Goal: Transaction & Acquisition: Purchase product/service

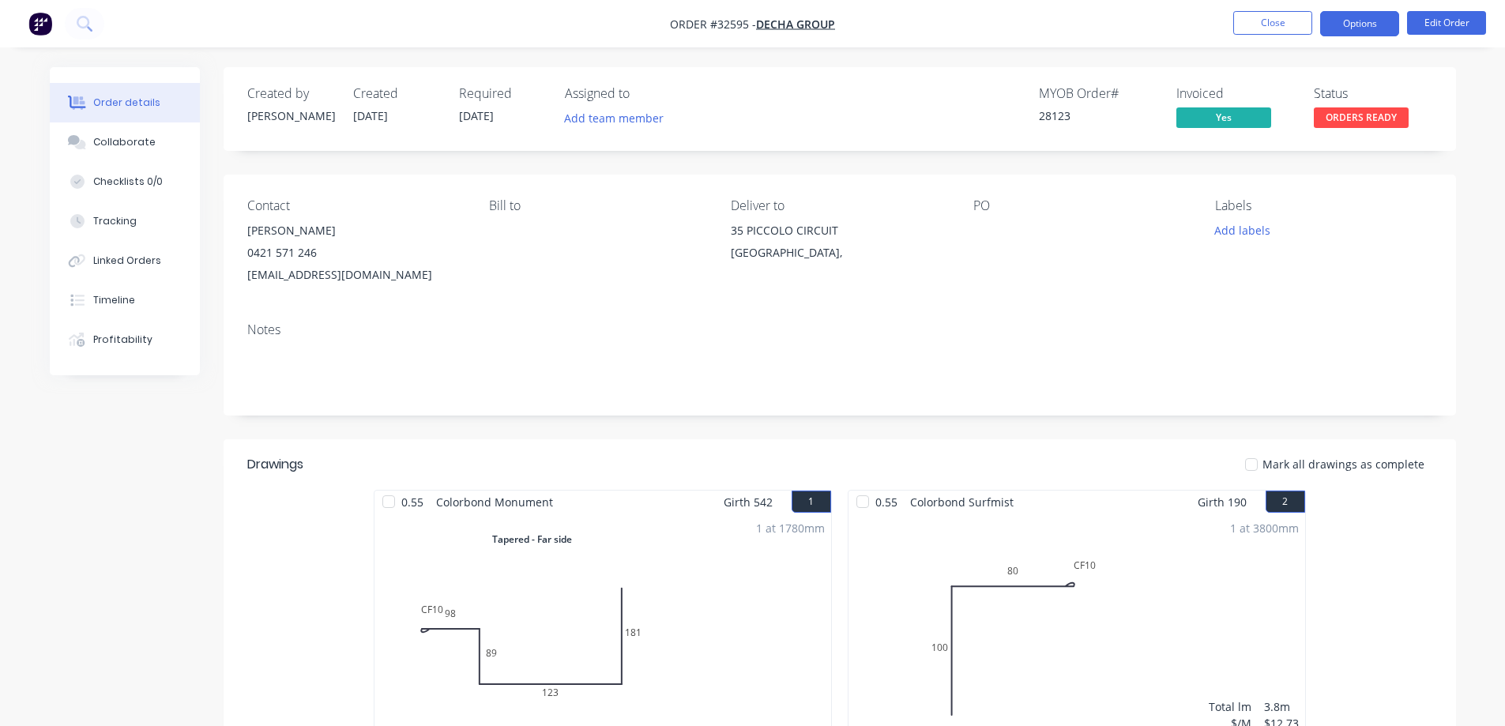
click at [1375, 26] on button "Options" at bounding box center [1359, 23] width 79 height 25
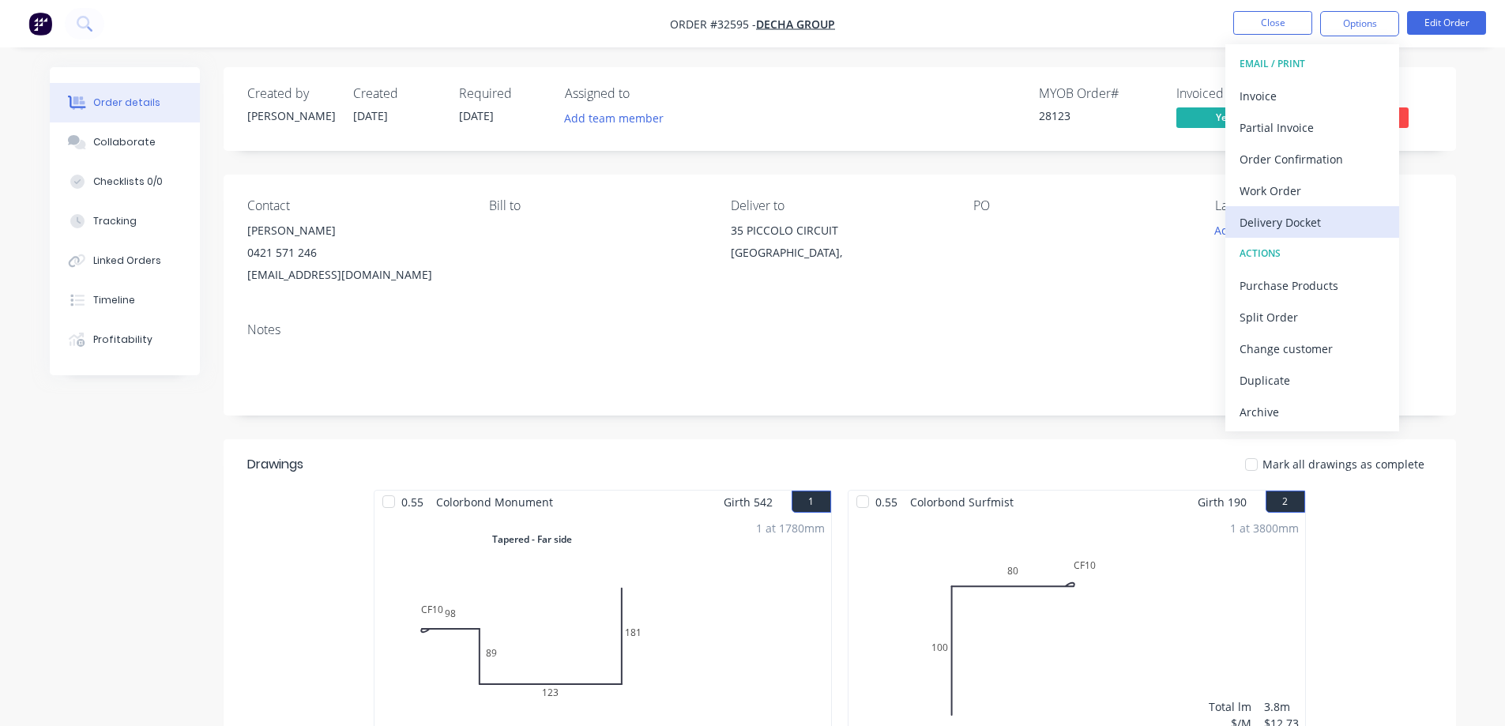
click at [1301, 216] on div "Delivery Docket" at bounding box center [1312, 222] width 145 height 23
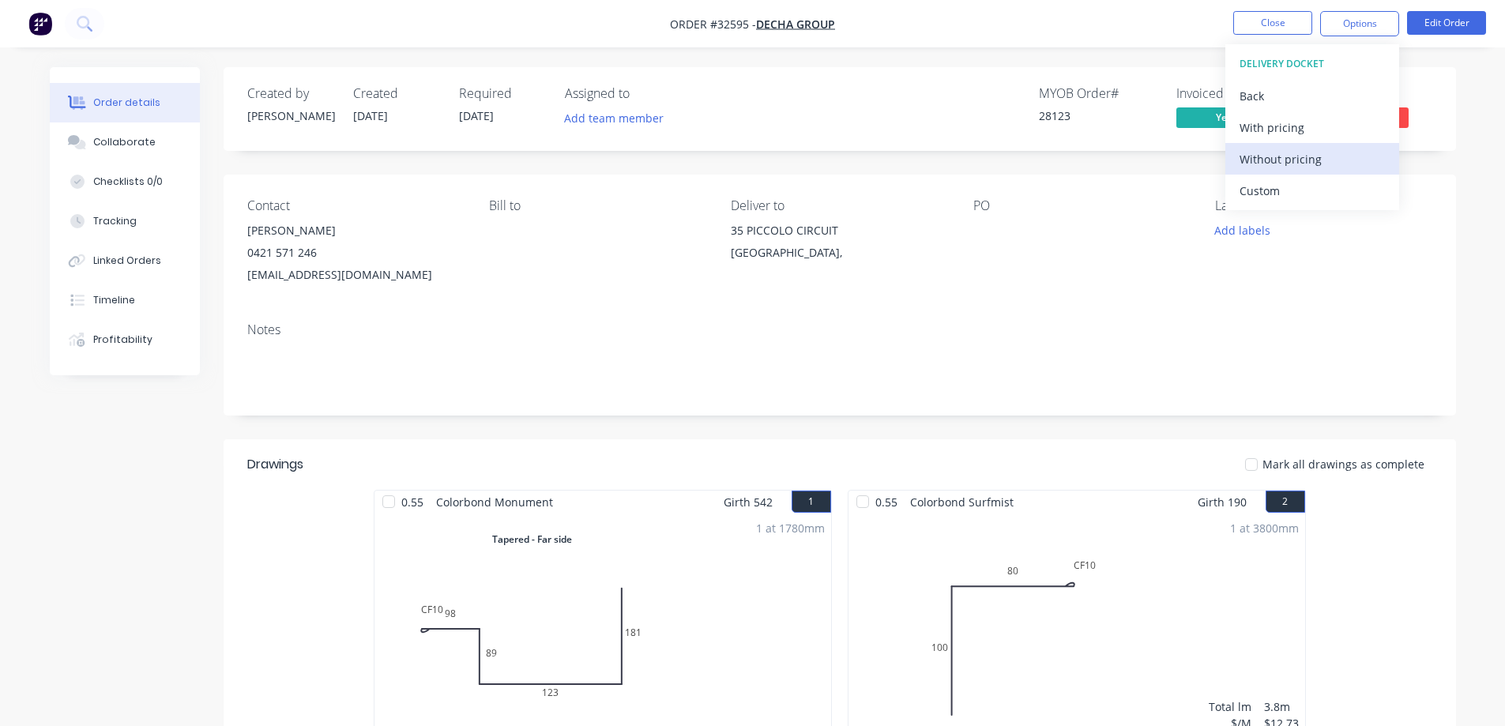
click at [1307, 161] on div "Without pricing" at bounding box center [1312, 159] width 145 height 23
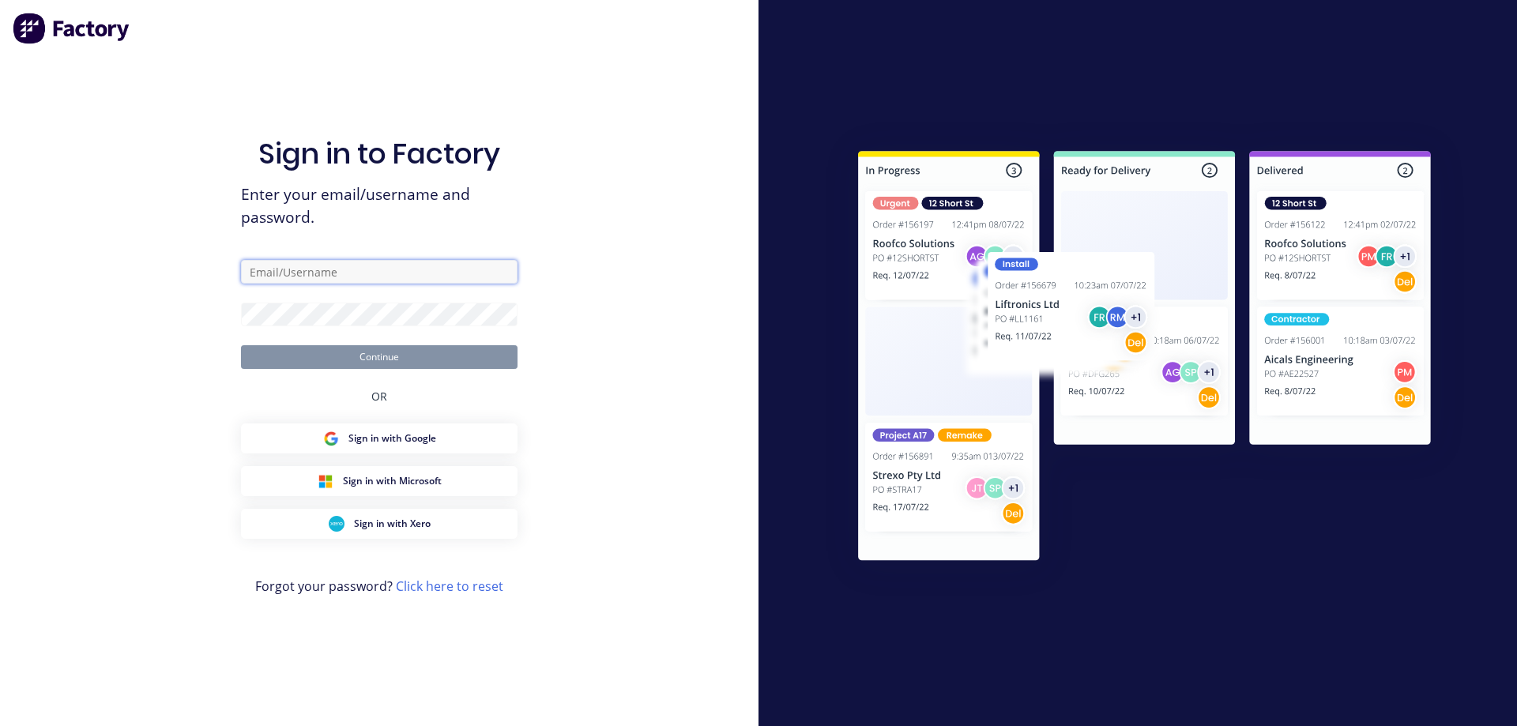
type input "[EMAIL_ADDRESS][DOMAIN_NAME]"
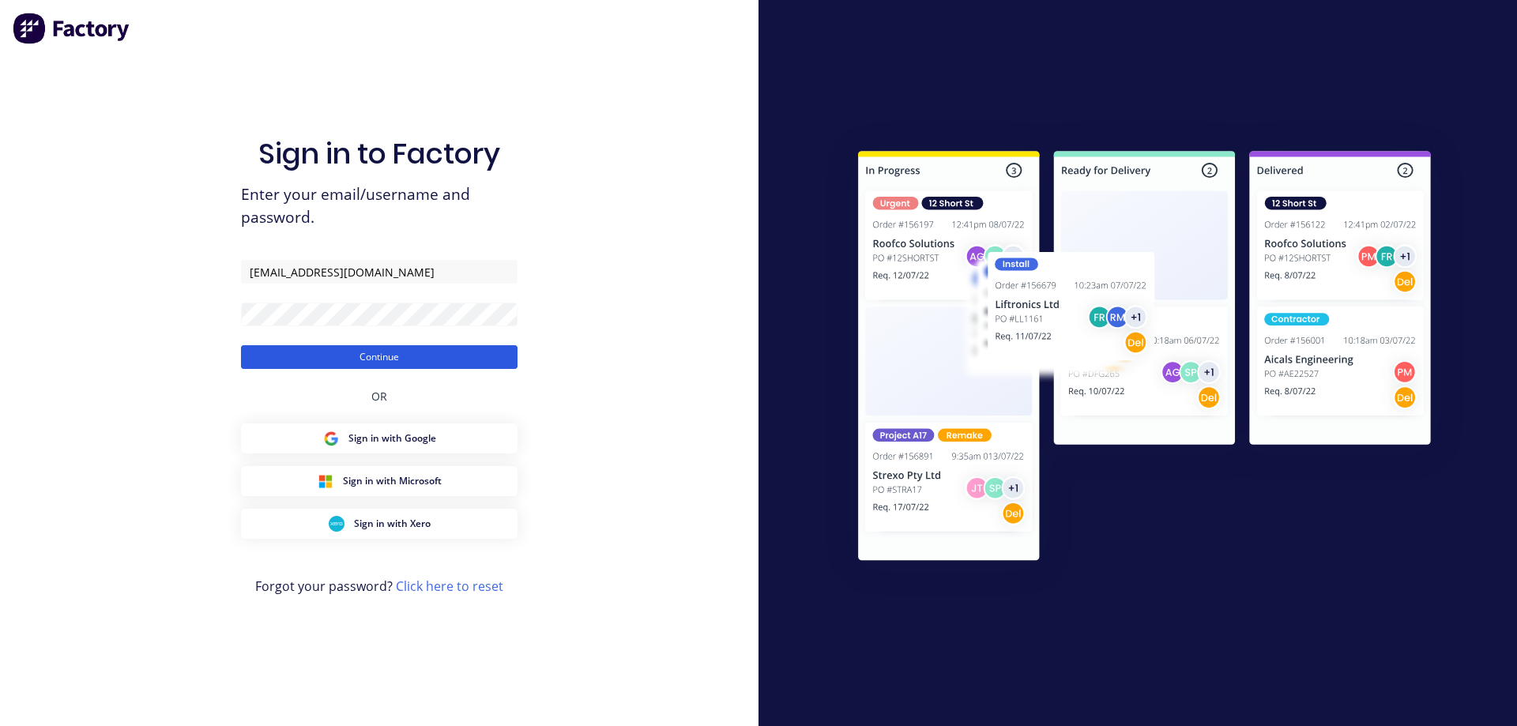
click at [438, 360] on button "Continue" at bounding box center [379, 357] width 277 height 24
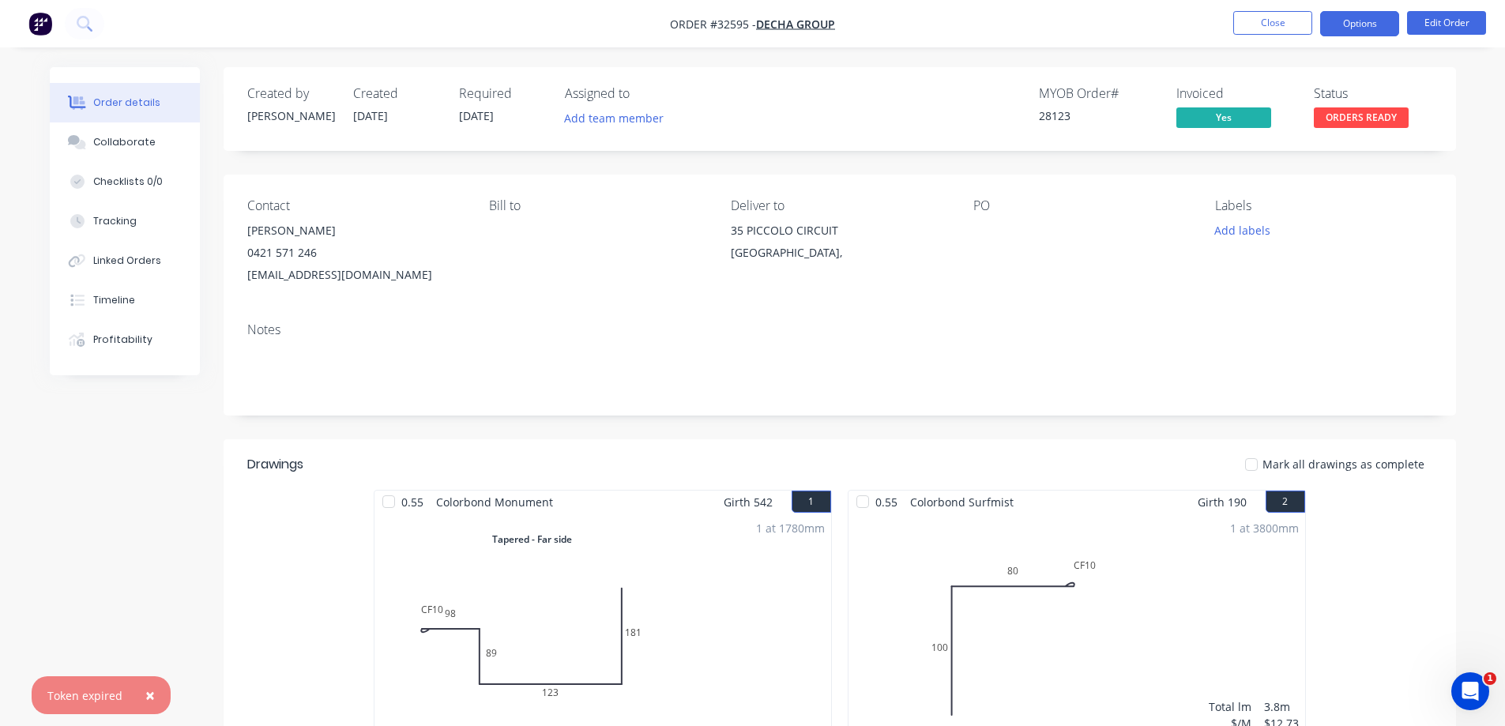
click at [1367, 27] on button "Options" at bounding box center [1359, 23] width 79 height 25
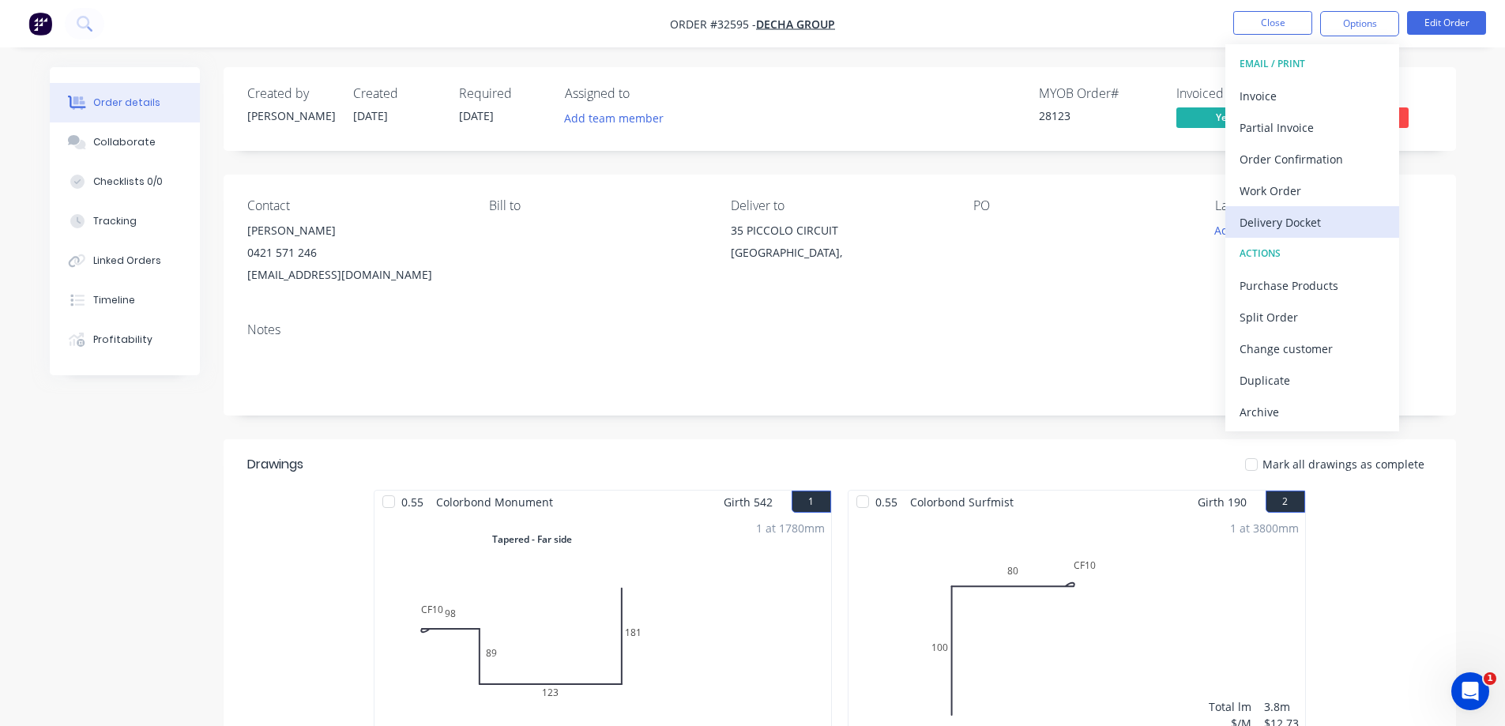
click at [1276, 224] on div "Delivery Docket" at bounding box center [1312, 222] width 145 height 23
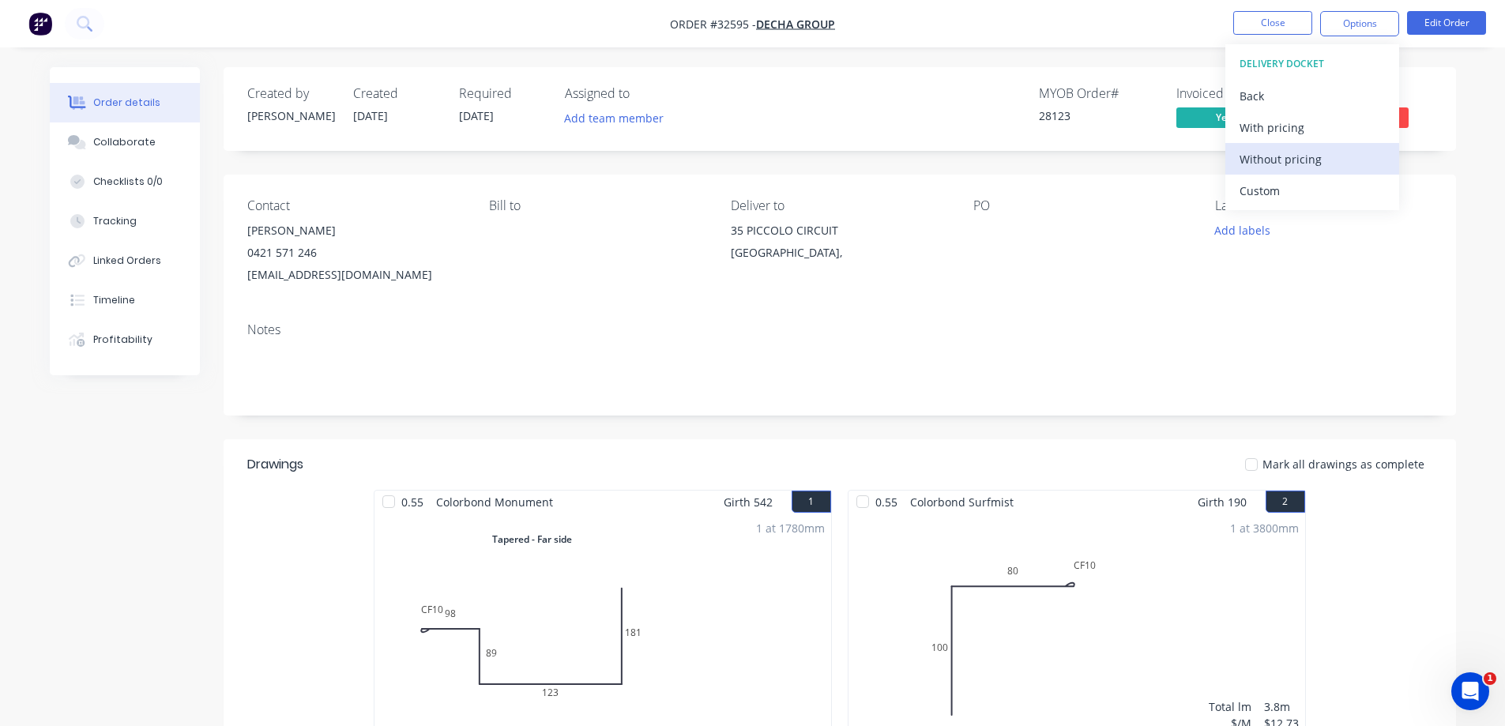
click at [1306, 156] on div "Without pricing" at bounding box center [1312, 159] width 145 height 23
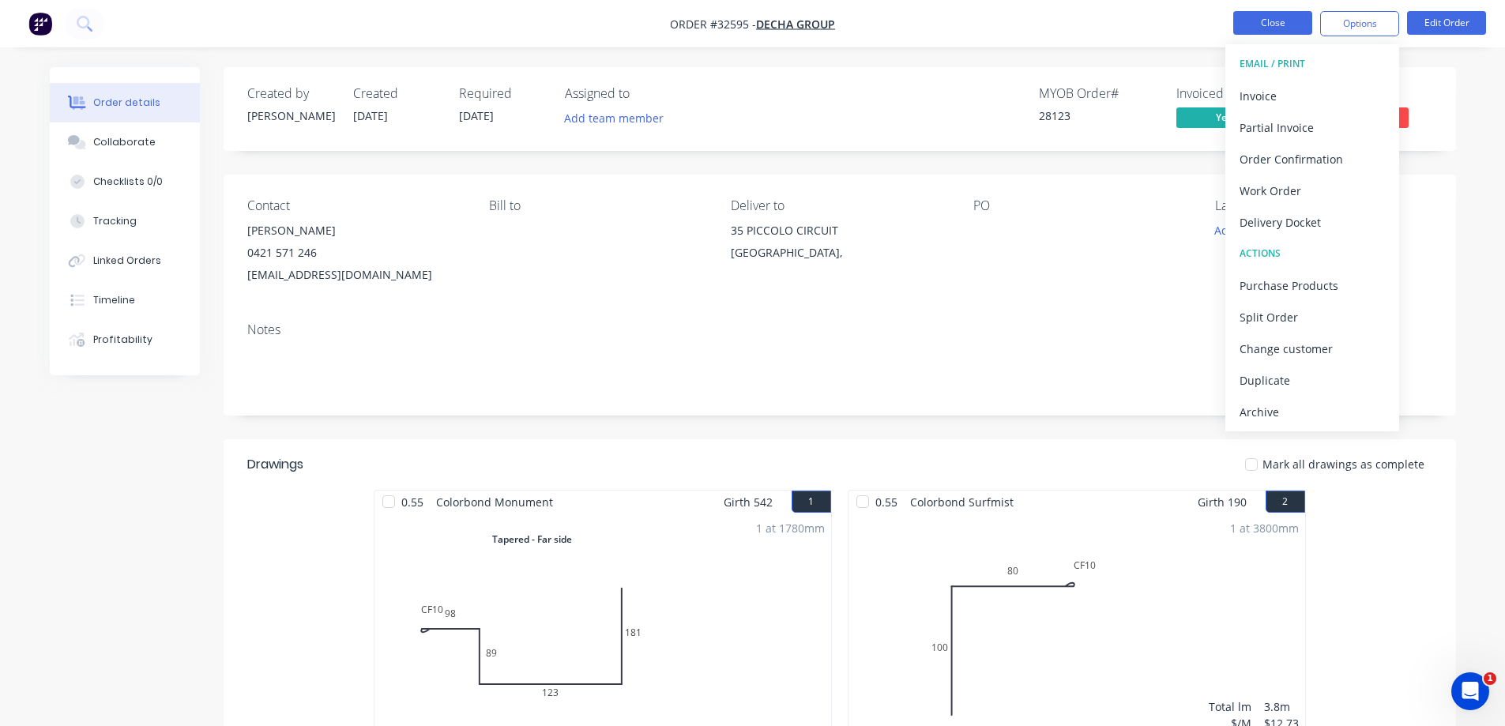
click at [1268, 24] on button "Close" at bounding box center [1272, 23] width 79 height 24
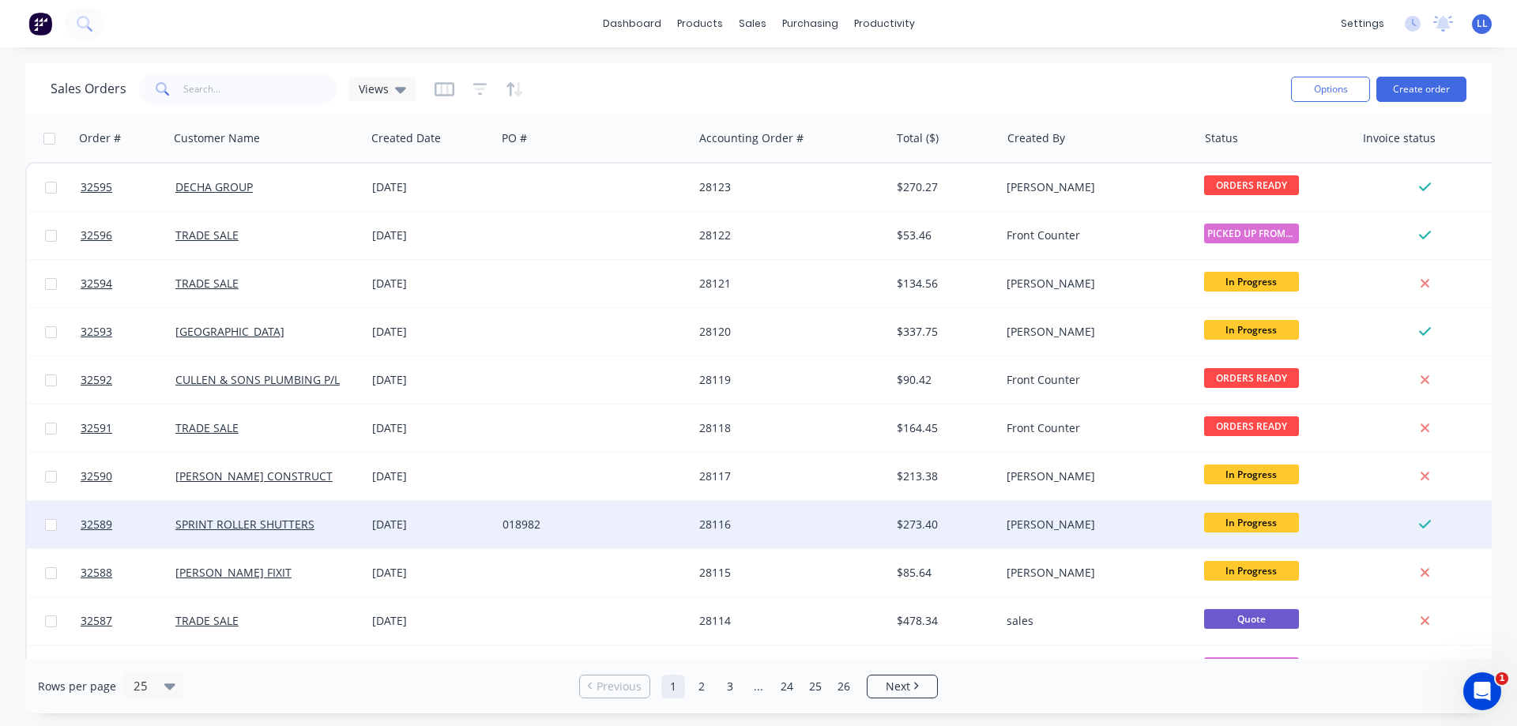
click at [674, 526] on div "018982" at bounding box center [590, 525] width 175 height 16
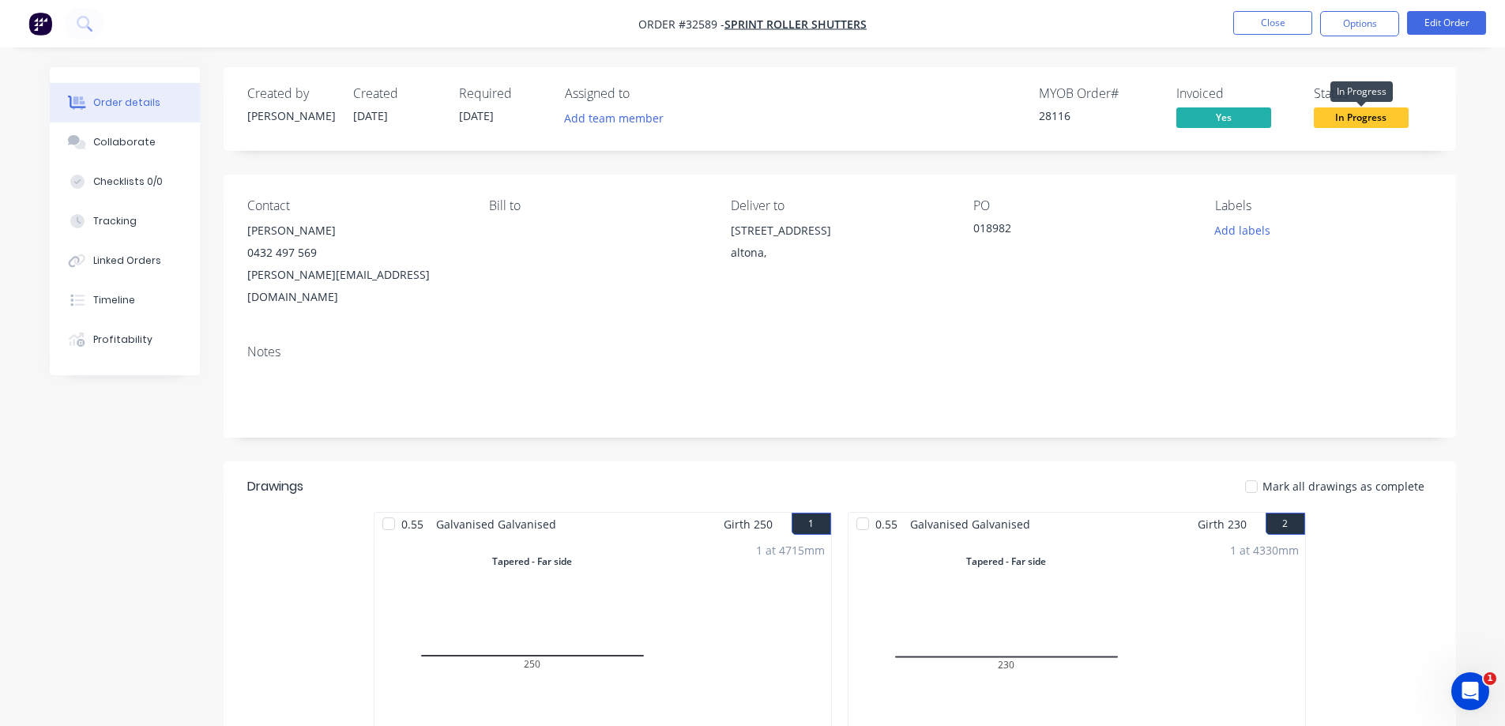
click at [1366, 122] on span "In Progress" at bounding box center [1361, 117] width 95 height 20
click at [1361, 26] on button "Options" at bounding box center [1359, 23] width 79 height 25
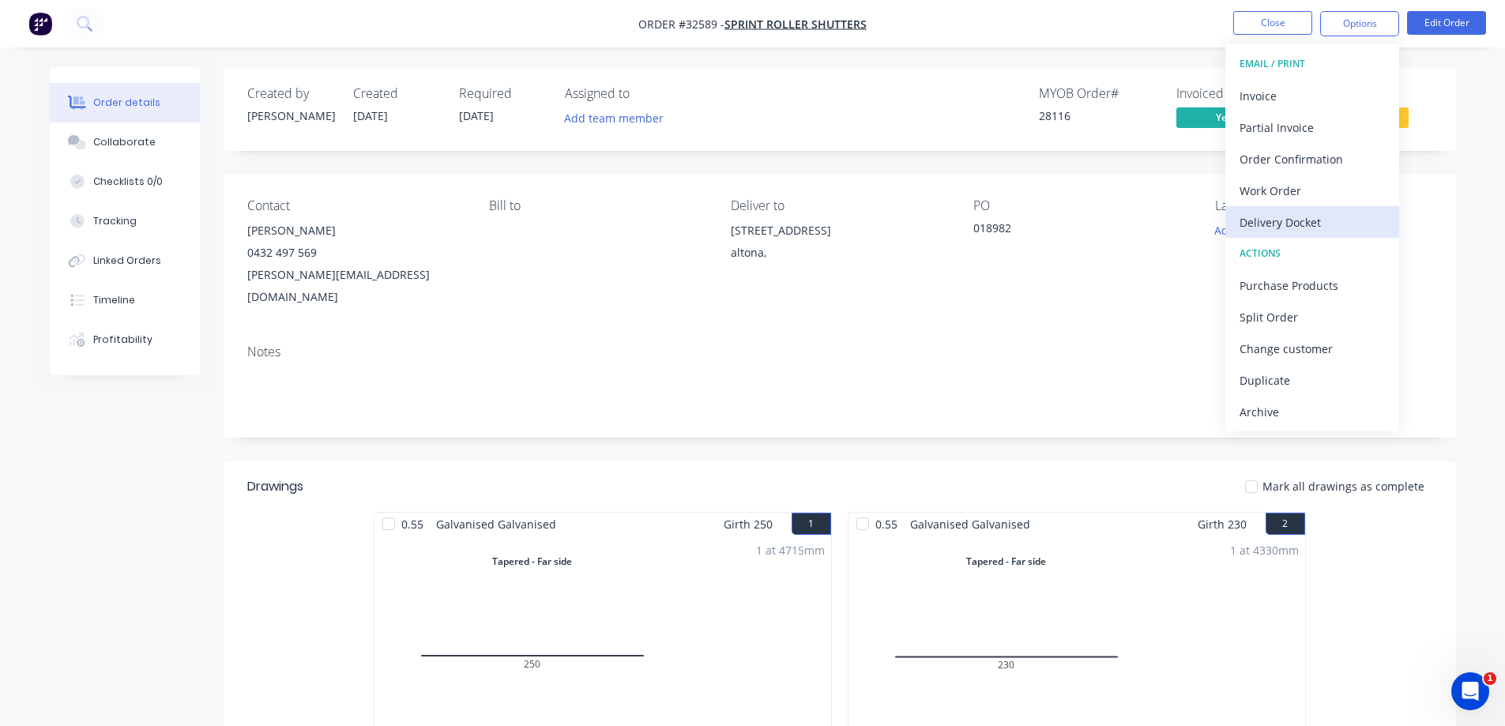
click at [1311, 223] on div "Delivery Docket" at bounding box center [1312, 222] width 145 height 23
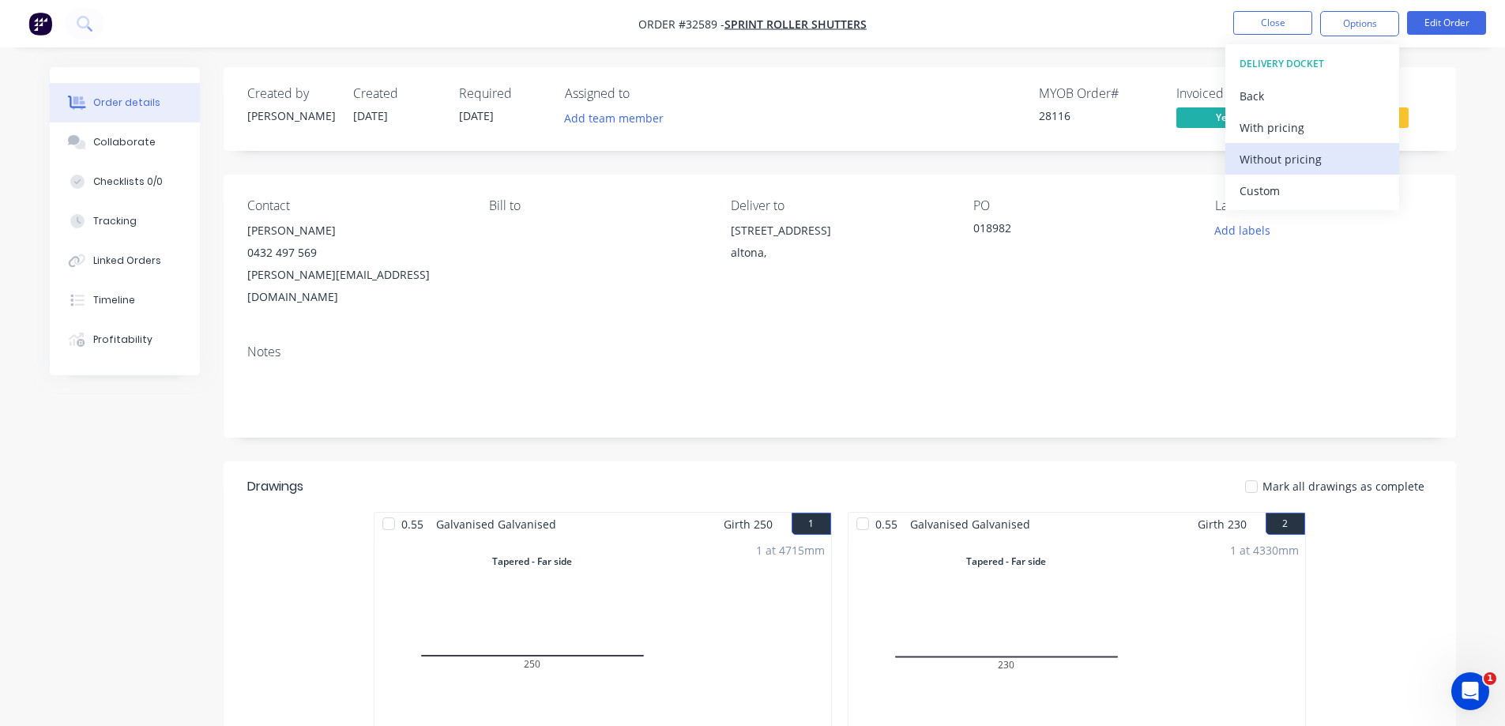
click at [1299, 157] on div "Without pricing" at bounding box center [1312, 159] width 145 height 23
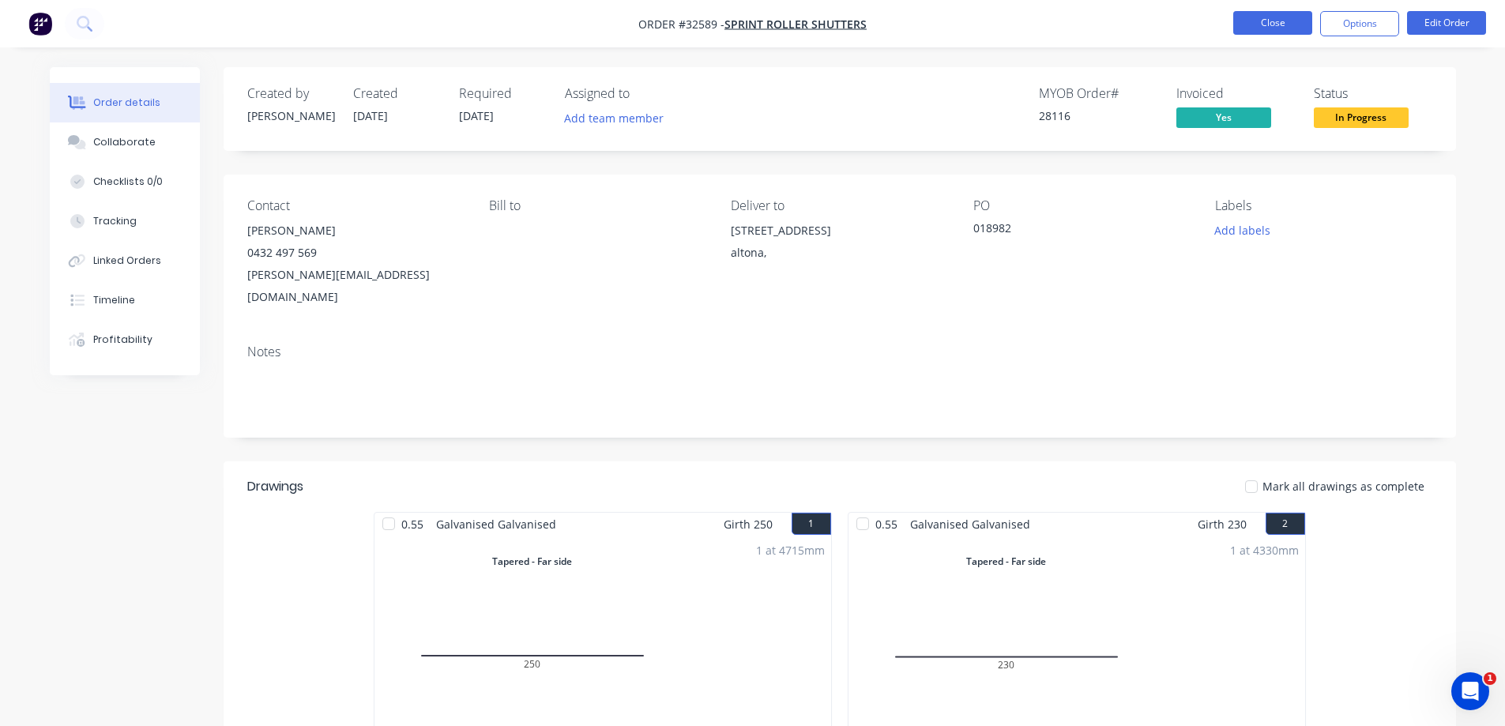
click at [1269, 21] on button "Close" at bounding box center [1272, 23] width 79 height 24
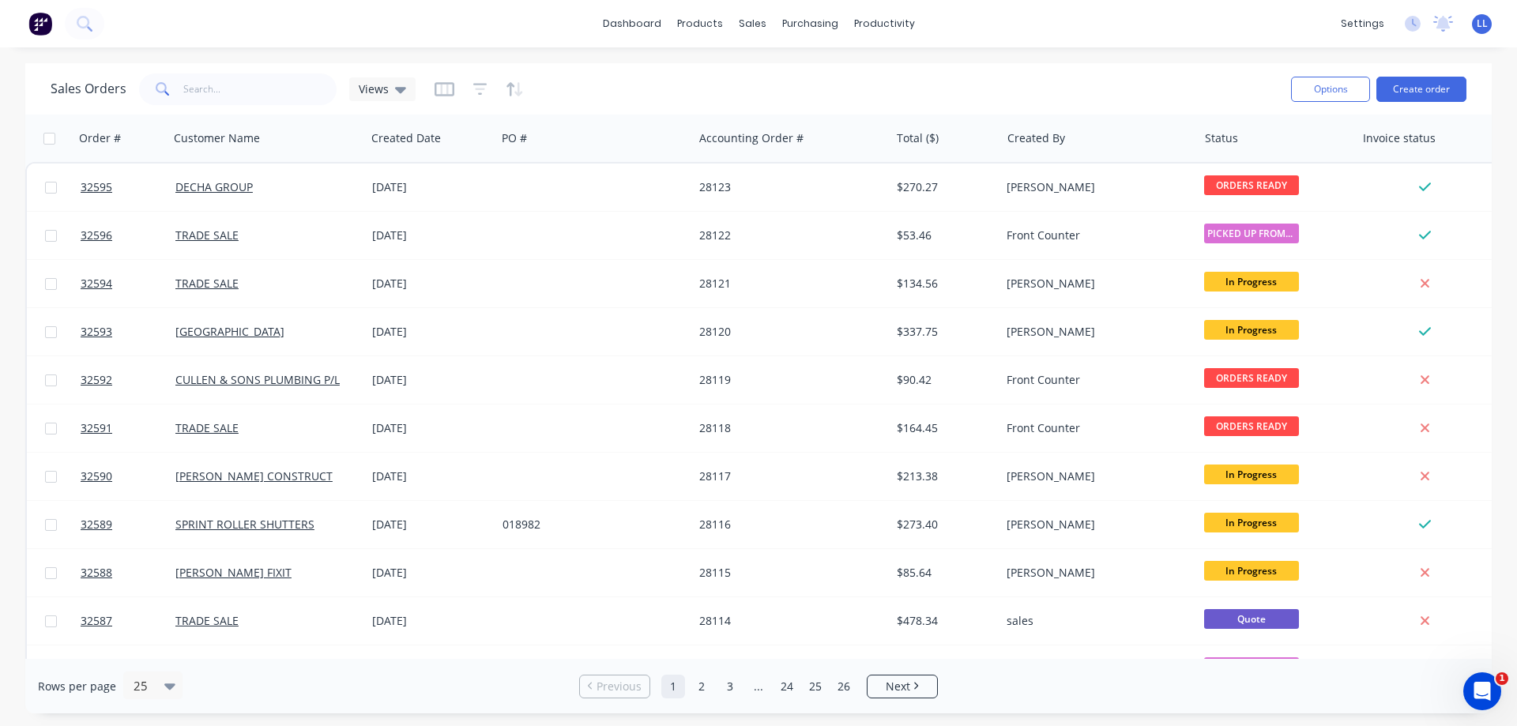
click at [40, 27] on img at bounding box center [40, 24] width 24 height 24
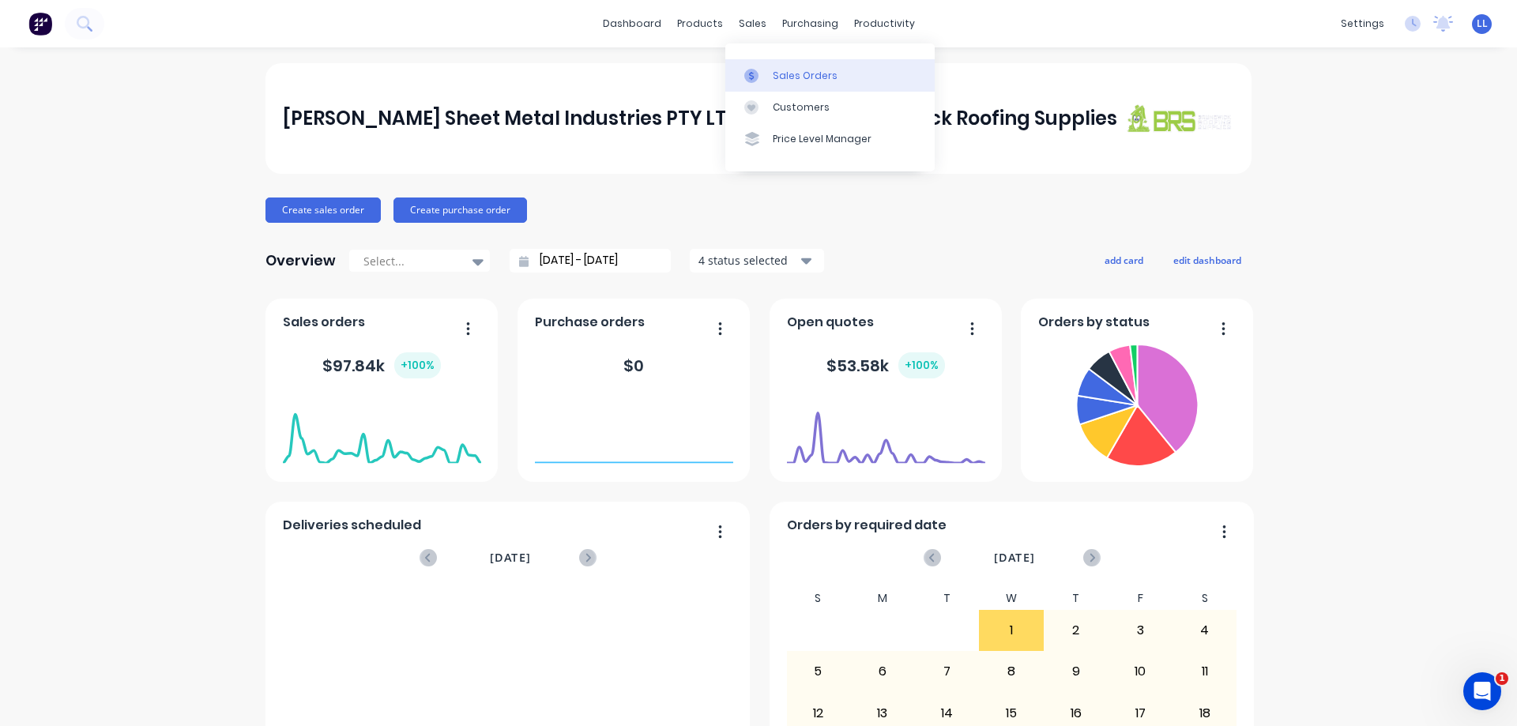
click at [791, 77] on div "Sales Orders" at bounding box center [805, 76] width 65 height 14
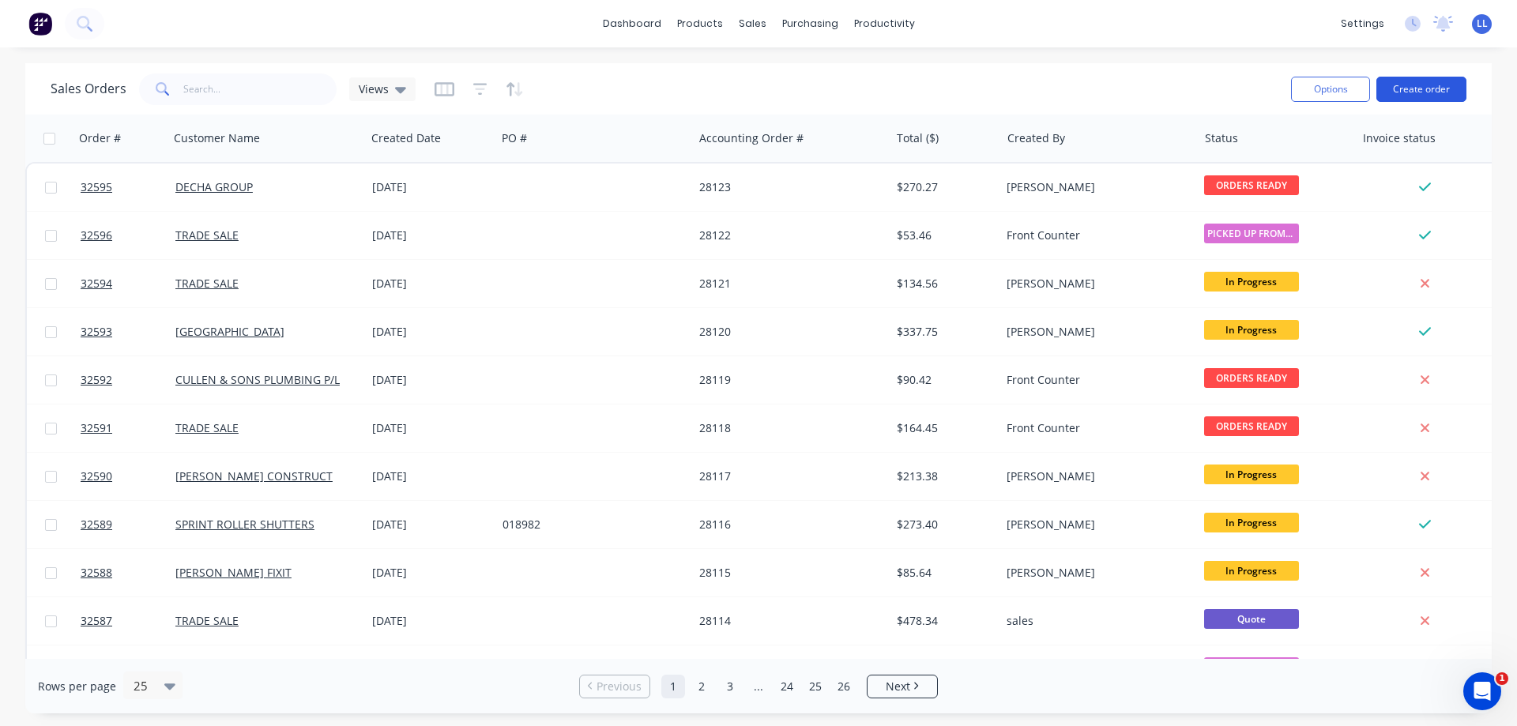
click at [1423, 90] on button "Create order" at bounding box center [1421, 89] width 90 height 25
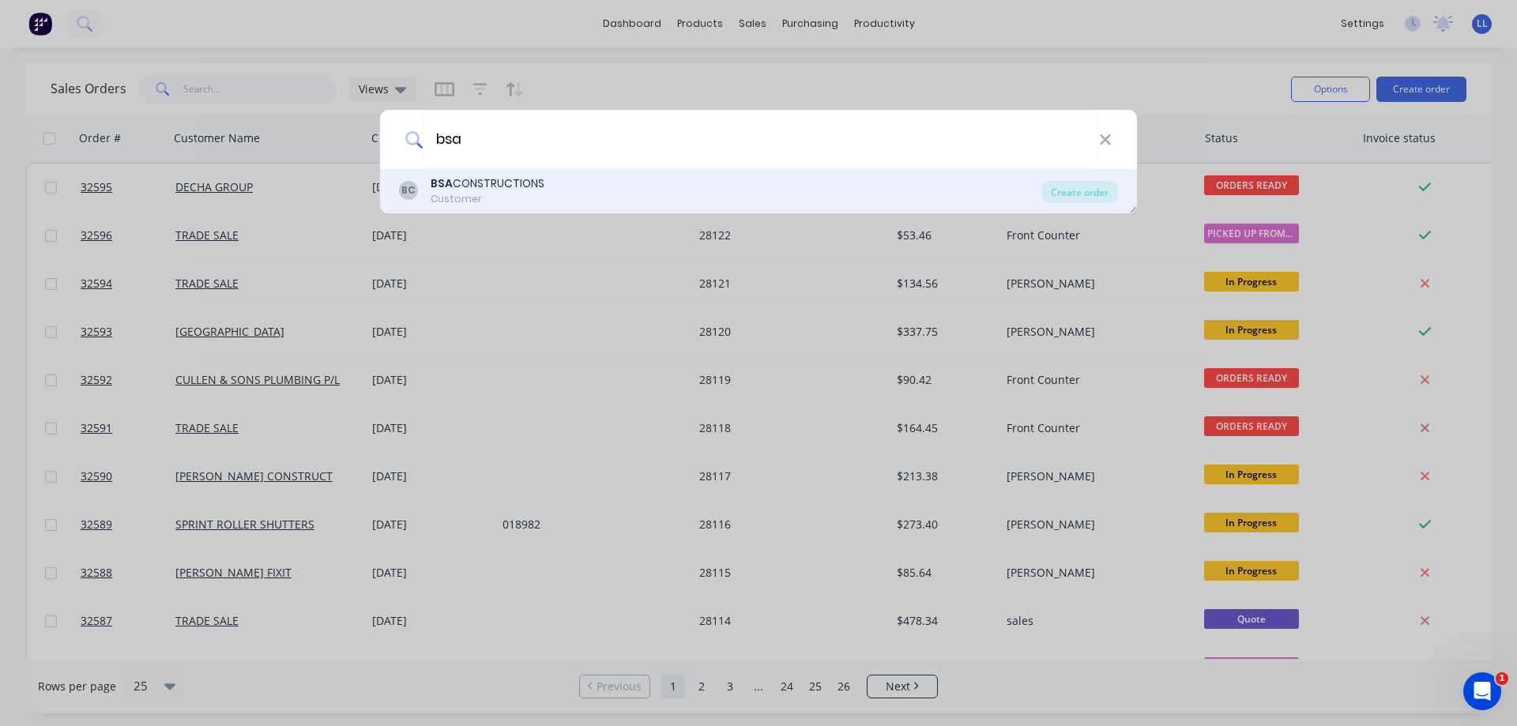
type input "bsa"
click at [548, 186] on div "BC BSA CONSTRUCTIONS Customer" at bounding box center [720, 190] width 642 height 31
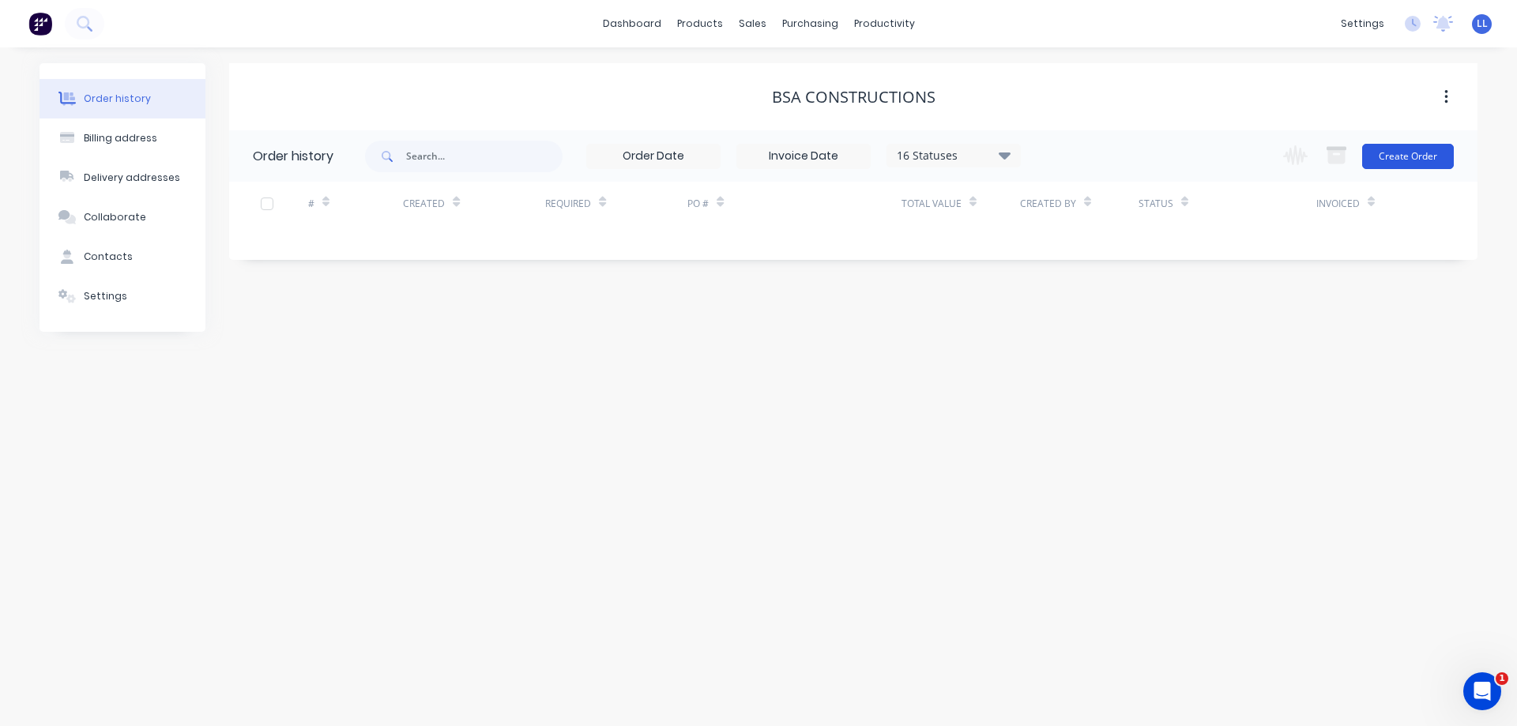
click at [1406, 157] on button "Create Order" at bounding box center [1408, 156] width 92 height 25
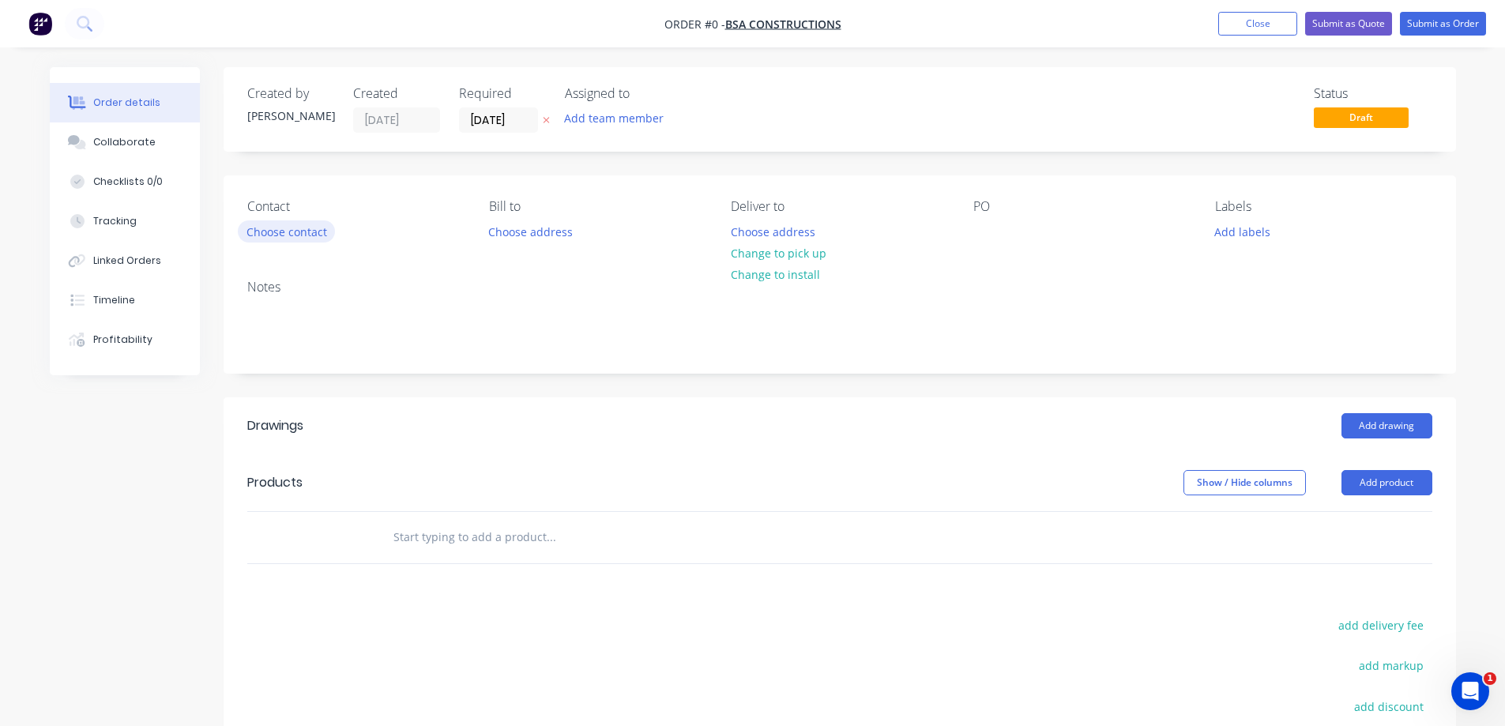
click at [299, 232] on button "Choose contact" at bounding box center [286, 230] width 97 height 21
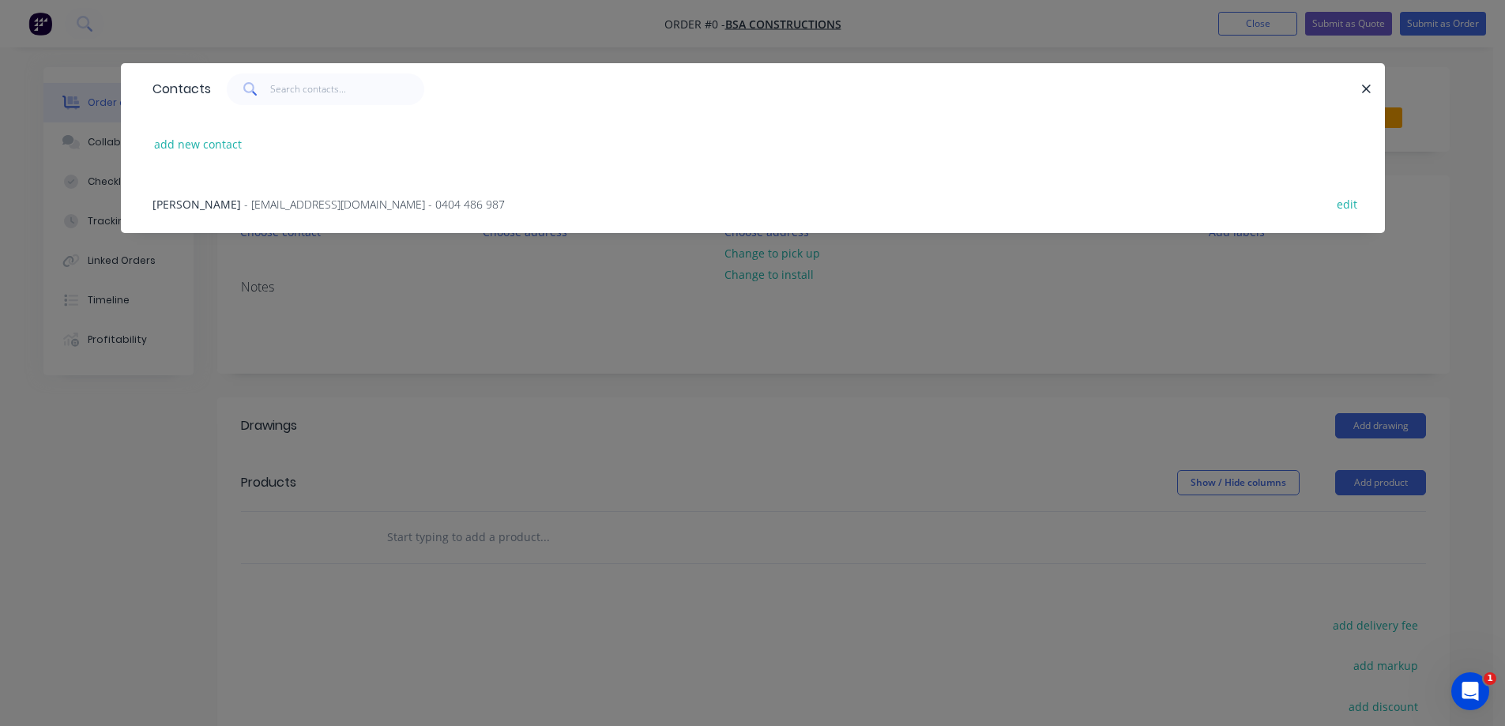
click at [414, 198] on span "- [EMAIL_ADDRESS][DOMAIN_NAME] - 0404 486 987" at bounding box center [374, 204] width 261 height 15
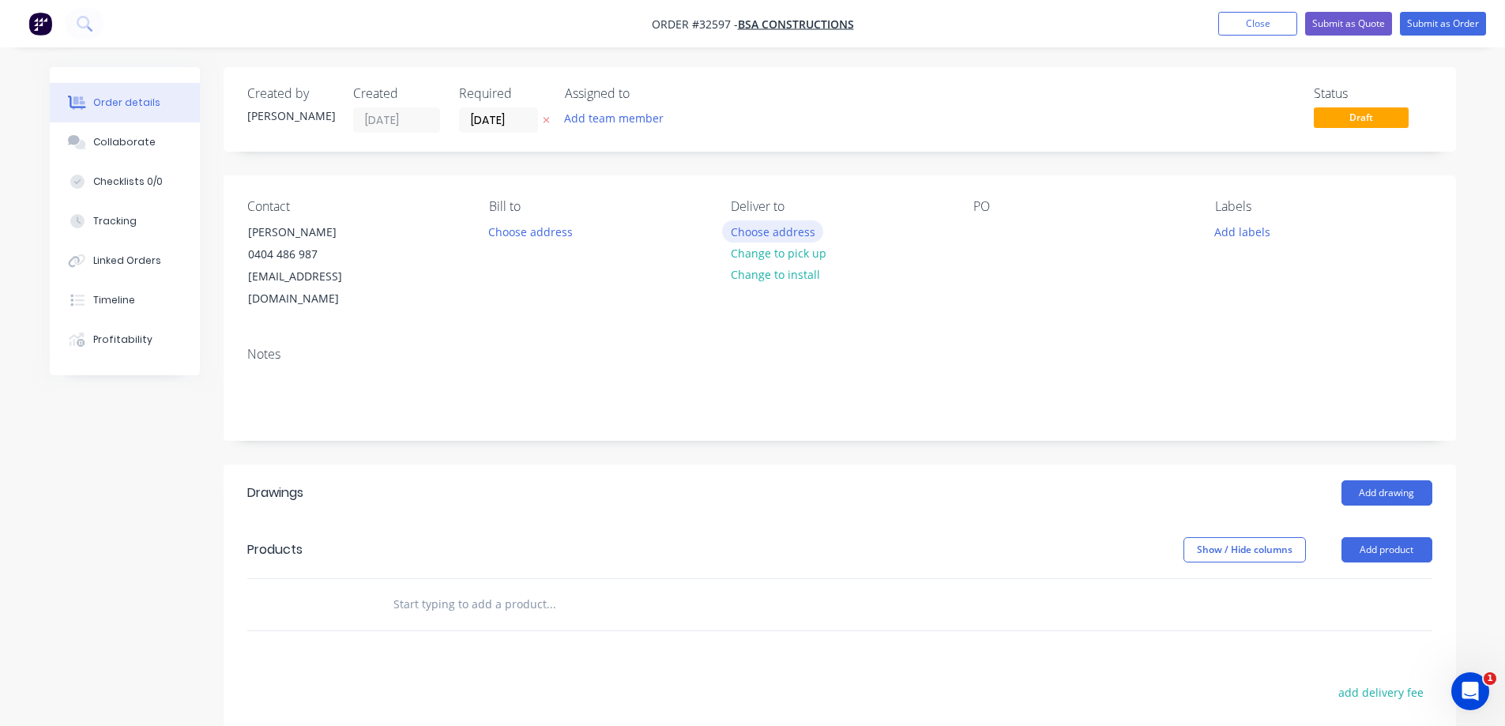
click at [793, 233] on button "Choose address" at bounding box center [772, 230] width 101 height 21
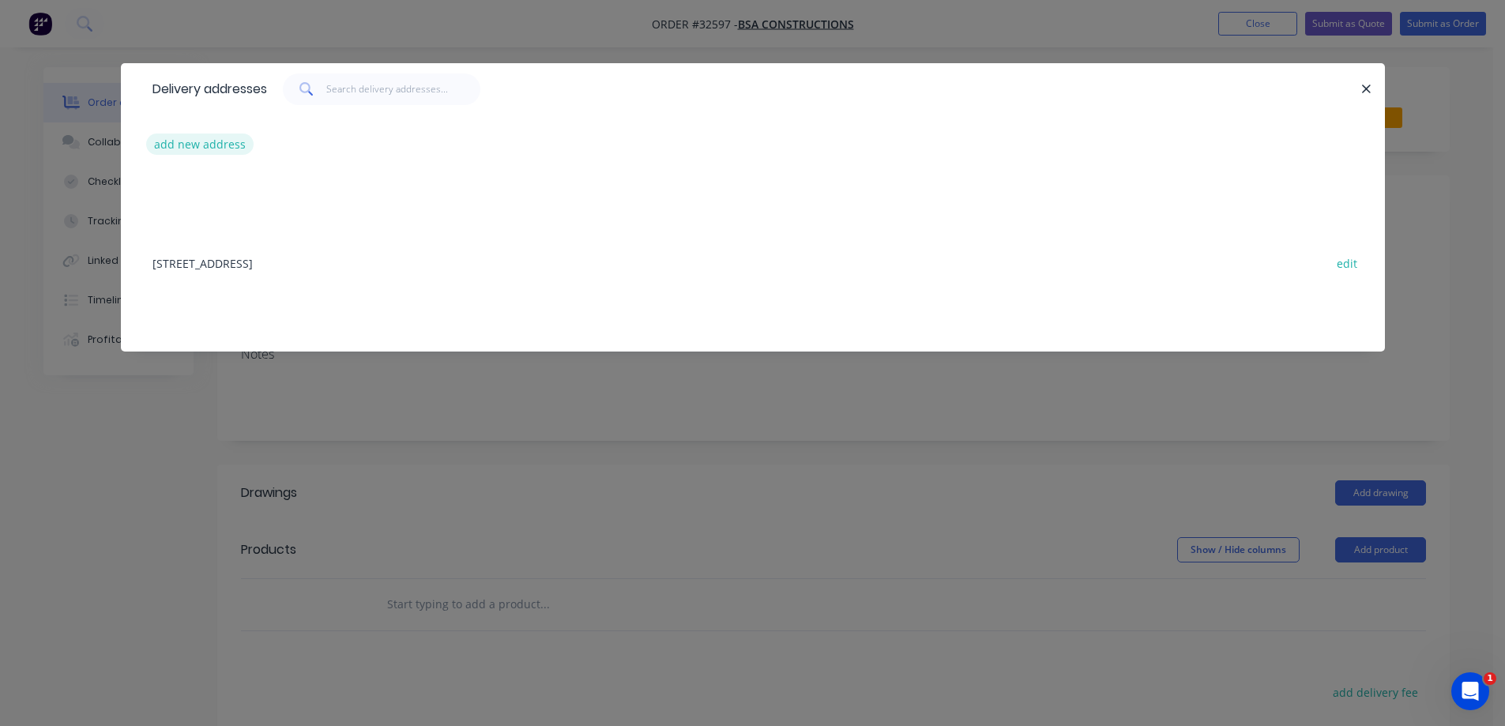
click at [228, 151] on button "add new address" at bounding box center [200, 144] width 108 height 21
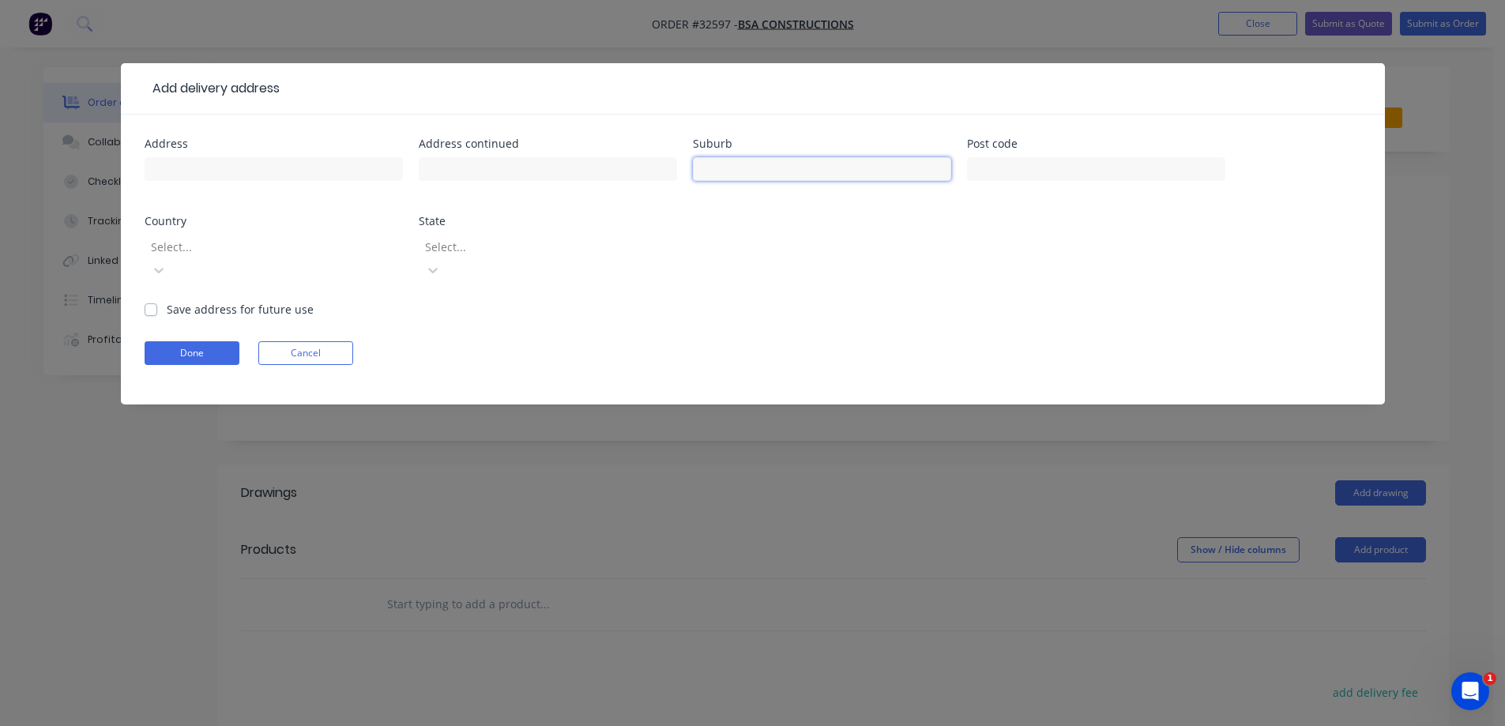
click at [776, 172] on input "text" at bounding box center [822, 169] width 258 height 24
type input "tullamarine"
click at [212, 341] on button "Done" at bounding box center [192, 353] width 95 height 24
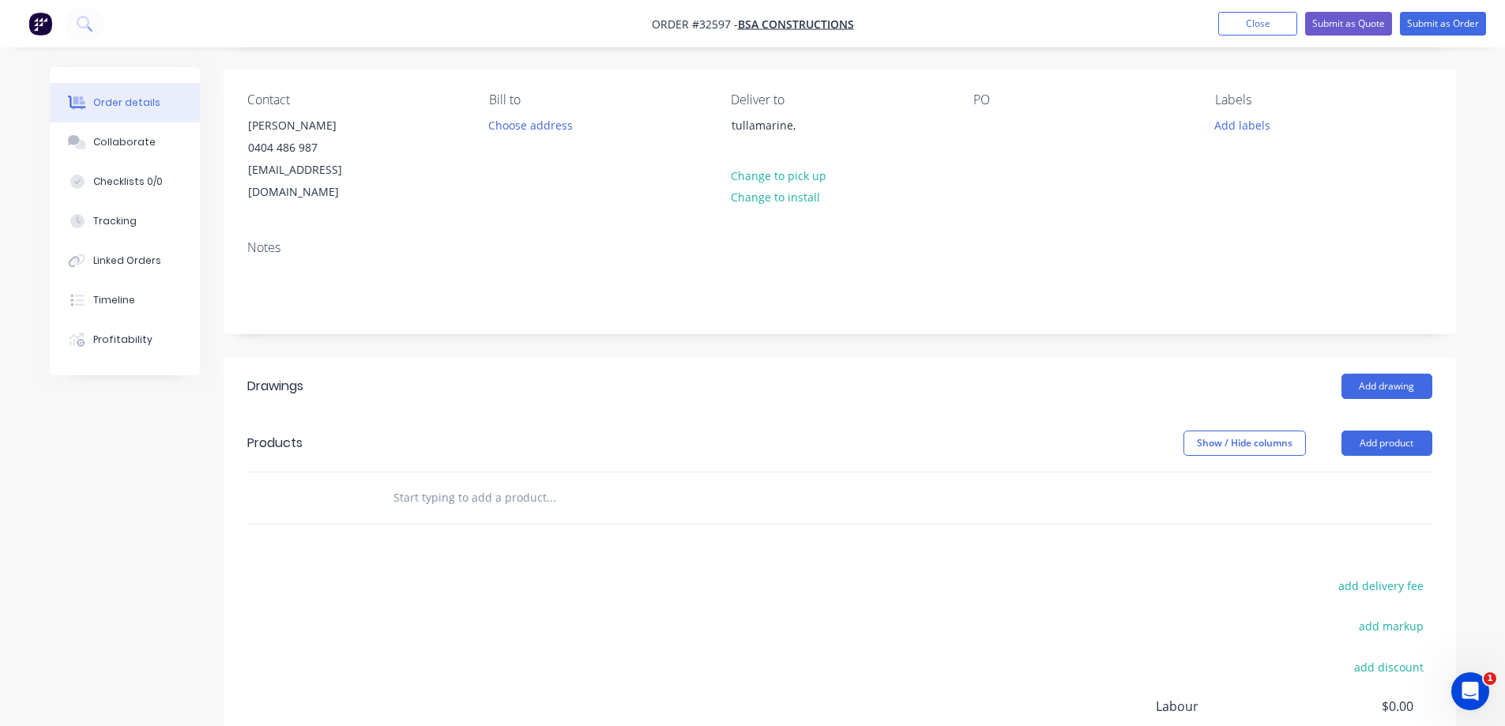
scroll to position [286, 0]
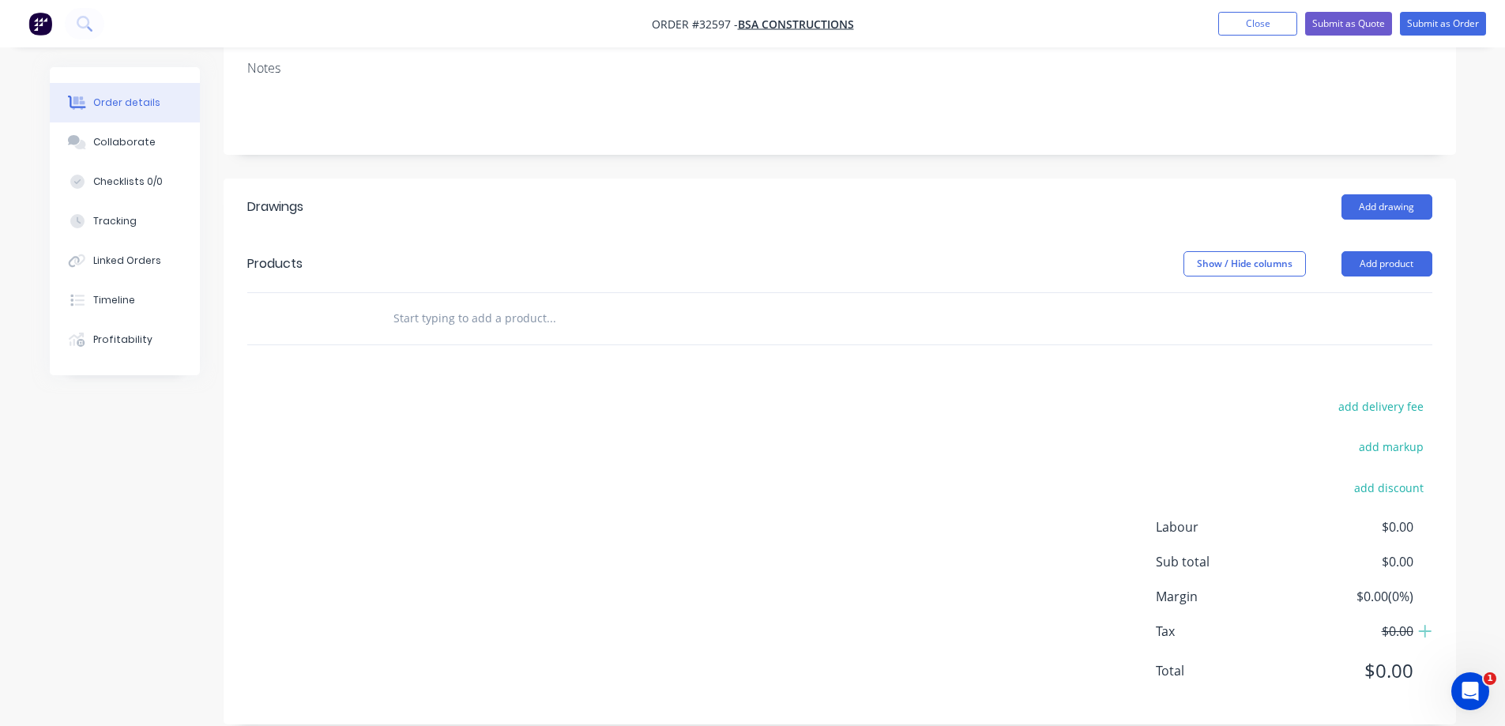
click at [428, 303] on input "text" at bounding box center [551, 319] width 316 height 32
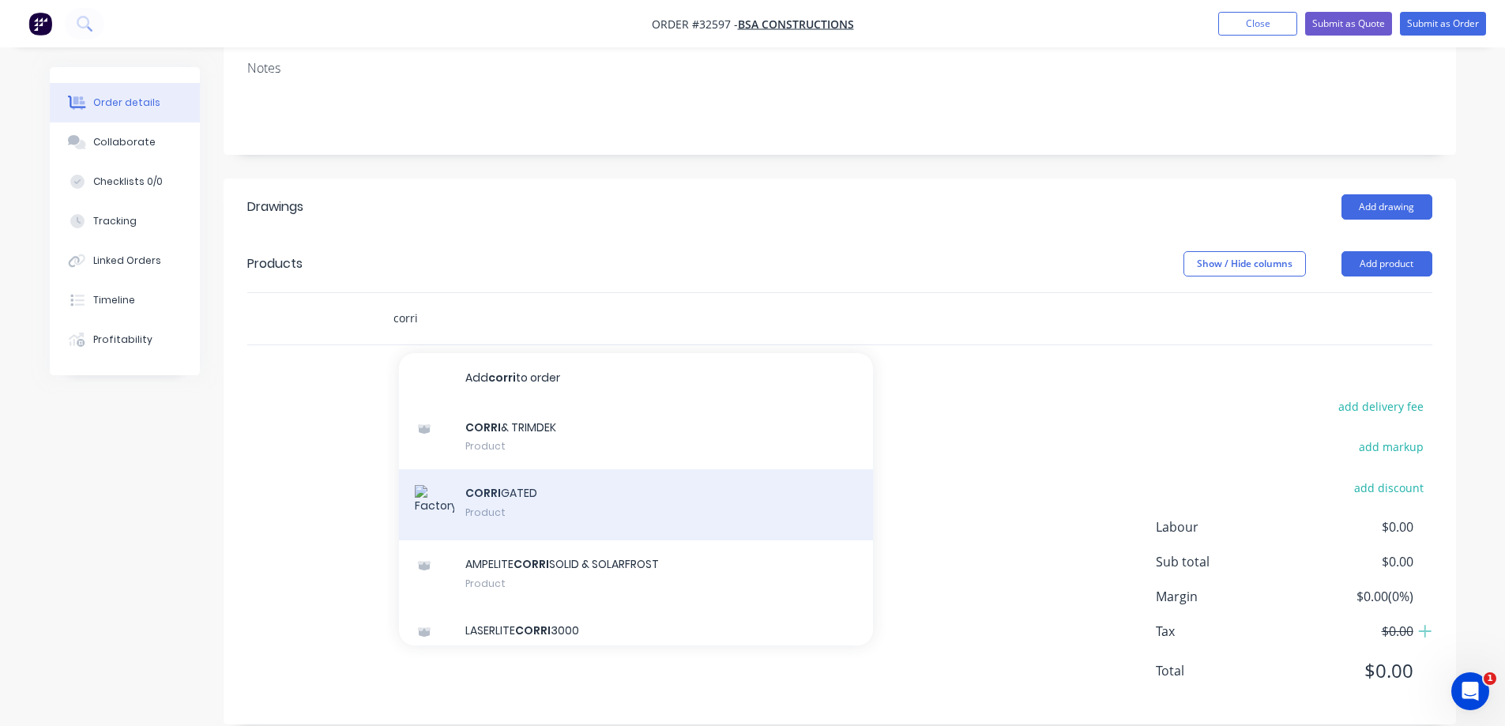
type input "corri"
click at [596, 488] on div "CORRI GATED Product" at bounding box center [636, 504] width 474 height 71
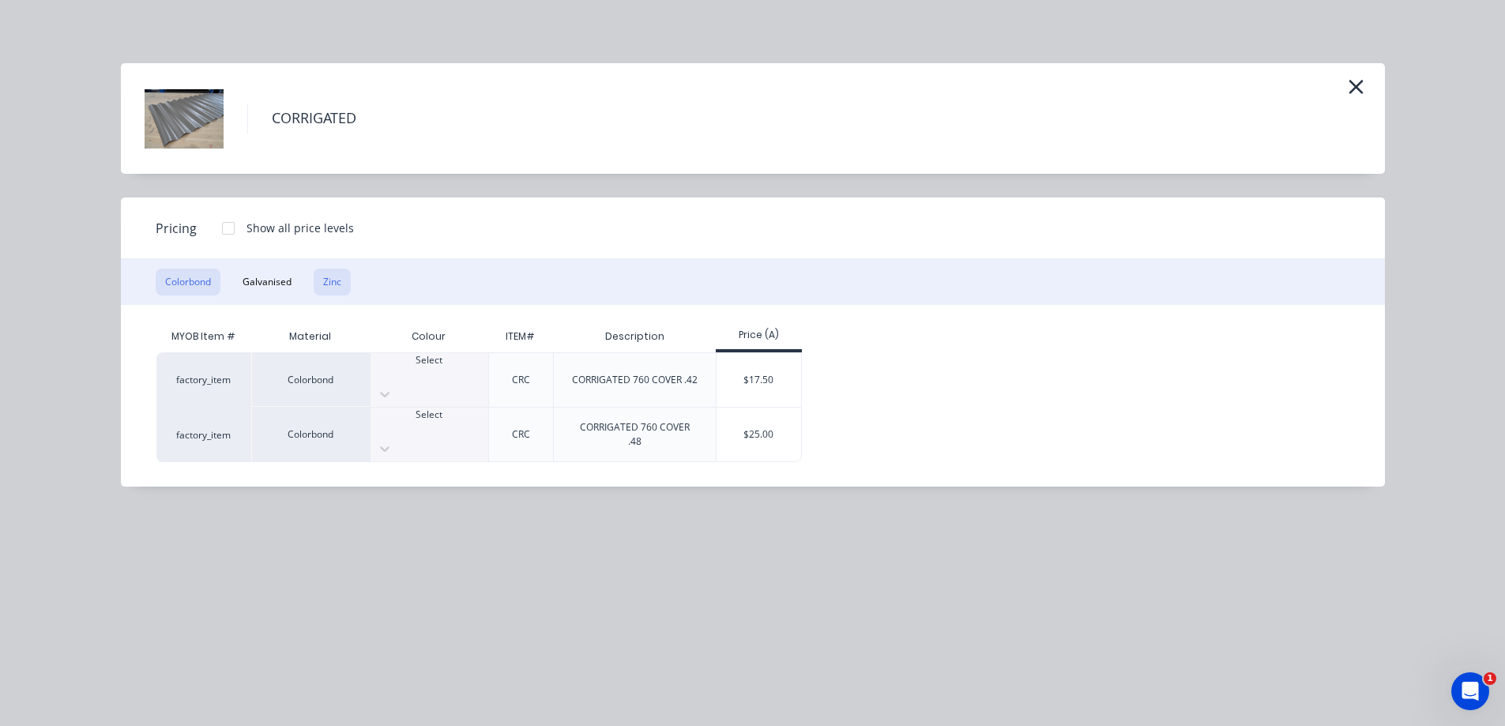
click at [330, 281] on button "Zinc" at bounding box center [332, 282] width 37 height 27
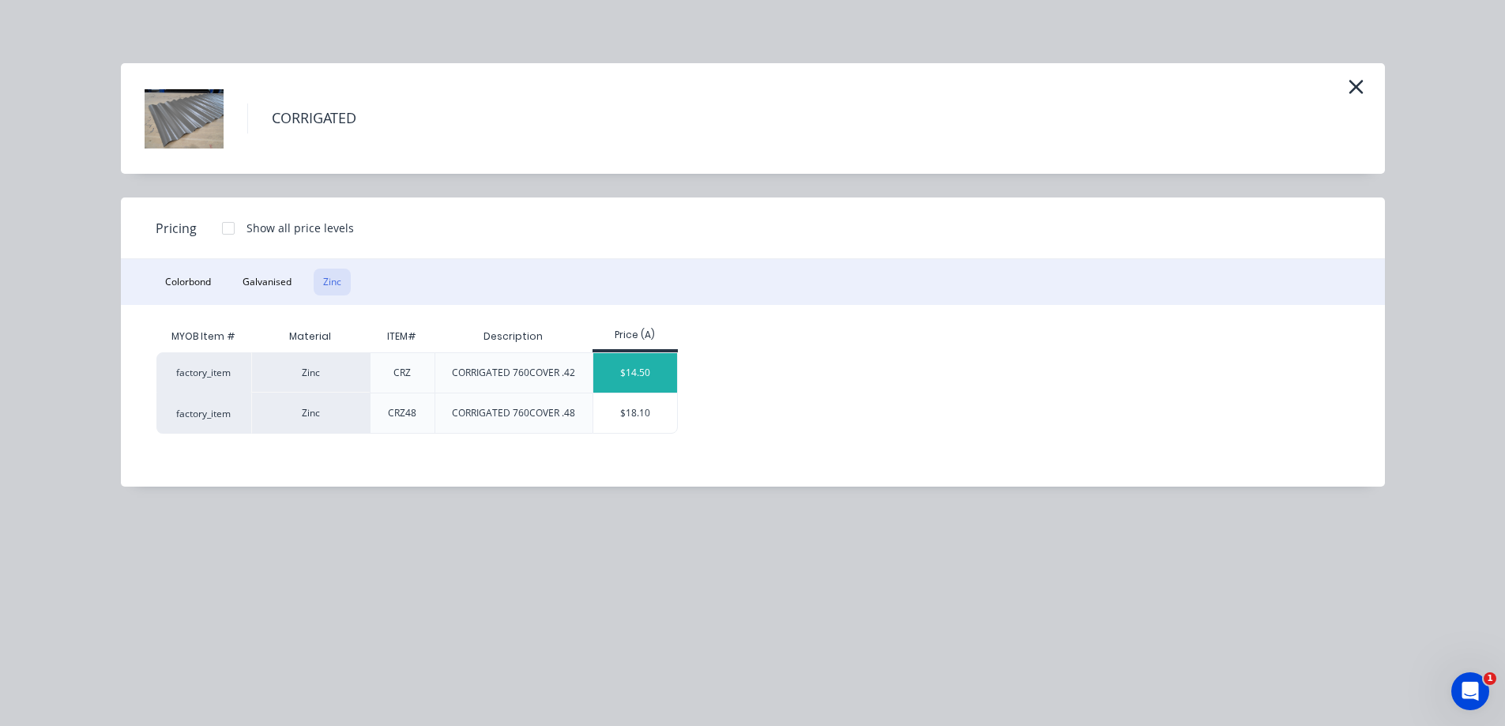
click at [623, 375] on div "$14.50" at bounding box center [635, 373] width 85 height 40
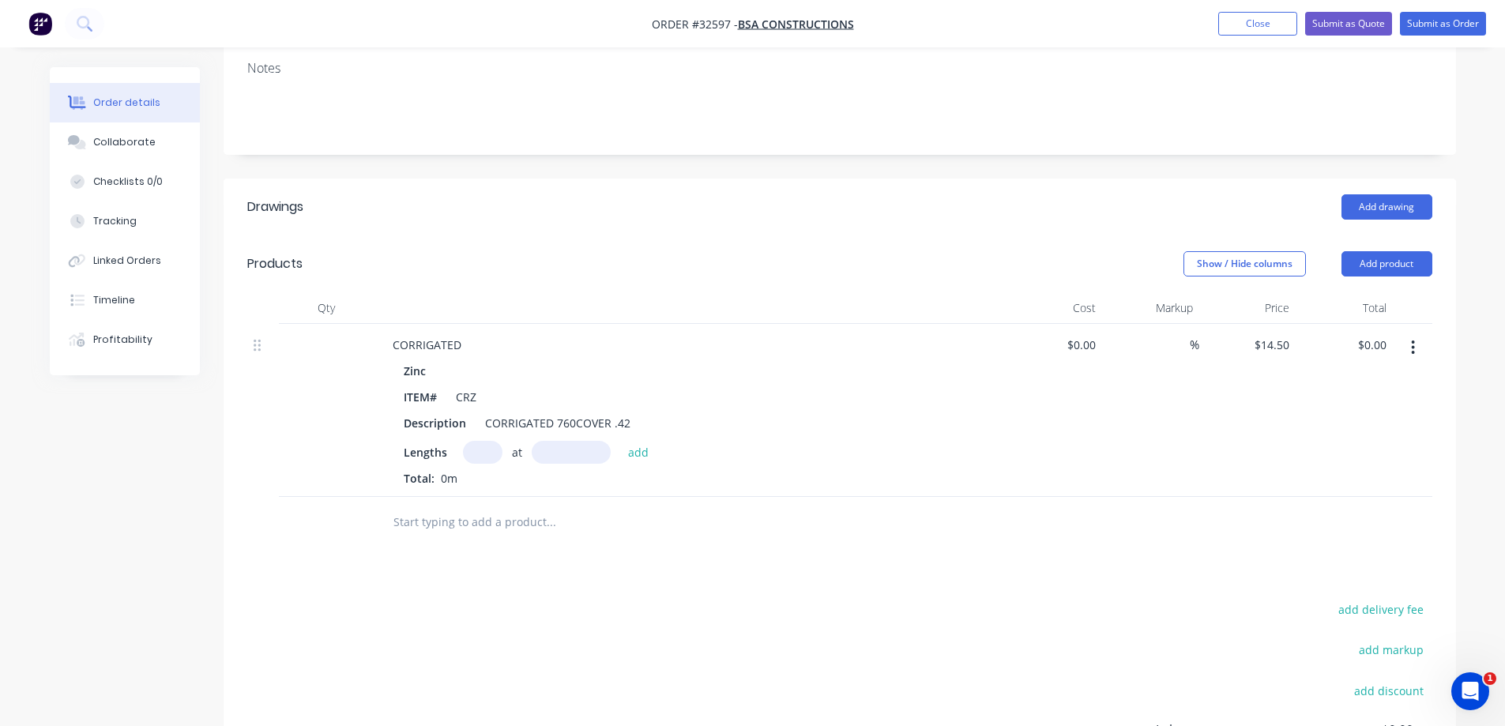
drag, startPoint x: 472, startPoint y: 429, endPoint x: 632, endPoint y: 410, distance: 161.5
click at [488, 441] on input "text" at bounding box center [483, 452] width 40 height 23
type input "3"
type input "6000"
click at [620, 441] on button "add" at bounding box center [638, 451] width 37 height 21
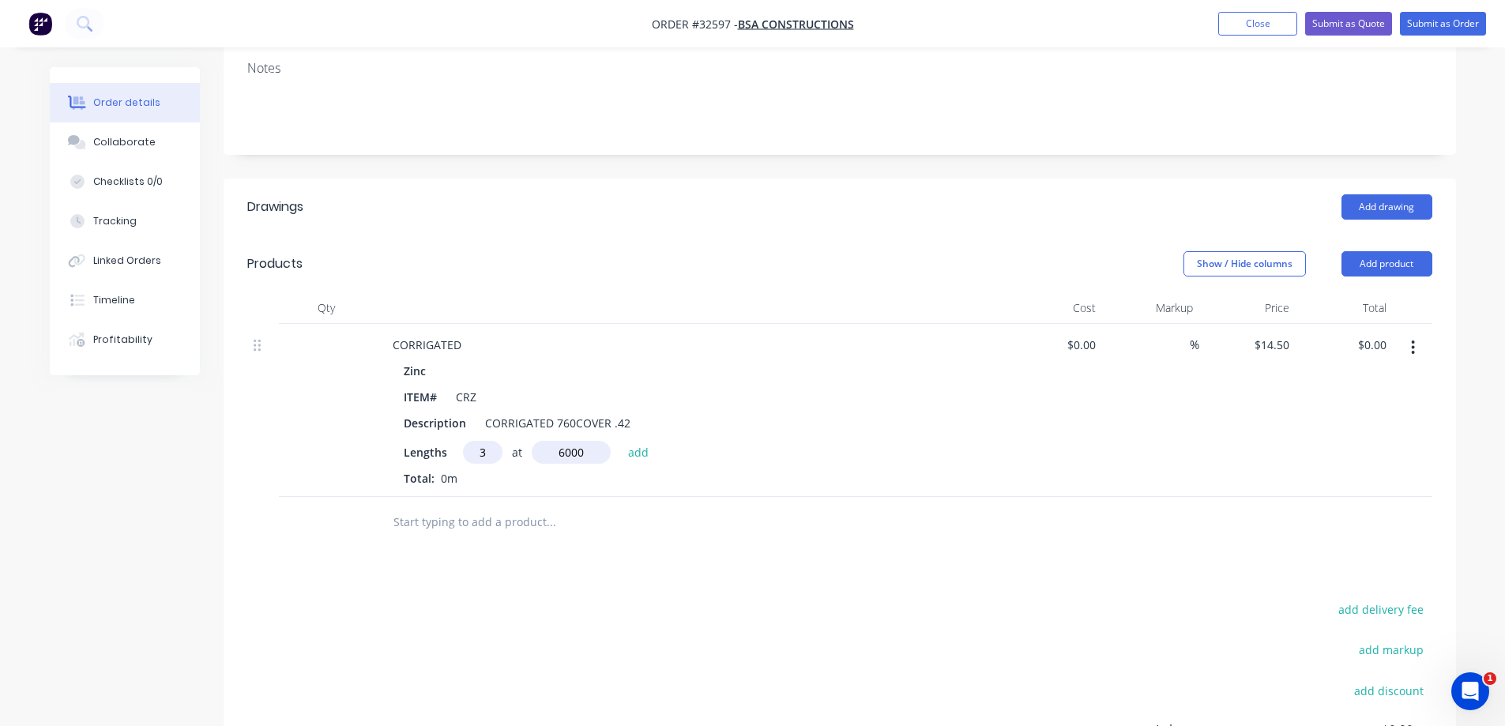
type input "$261.00"
type input "9"
type input "2400"
click at [620, 441] on button "add" at bounding box center [638, 451] width 37 height 21
type input "$574.20"
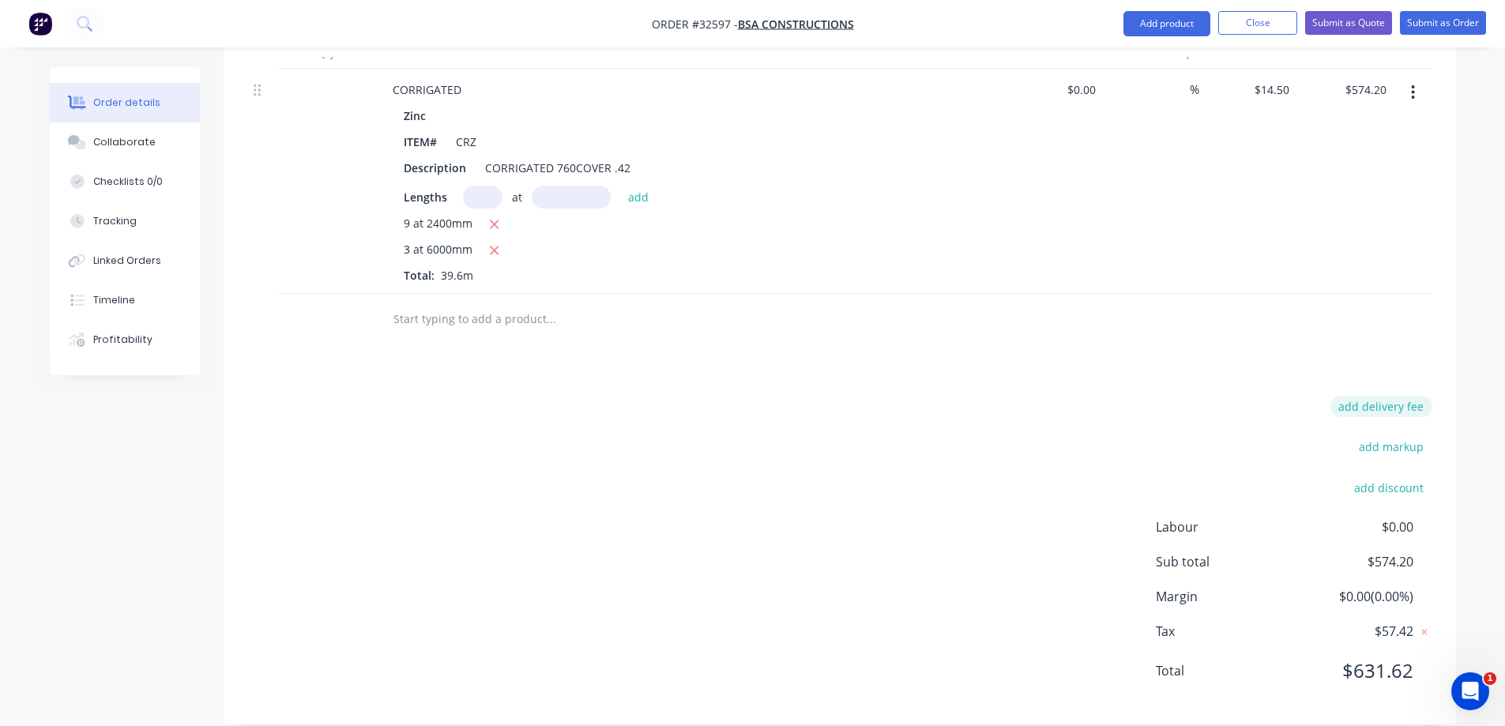
click at [1402, 396] on button "add delivery fee" at bounding box center [1382, 406] width 102 height 21
type input "80"
click input "submit" at bounding box center [0, 0] width 0 height 0
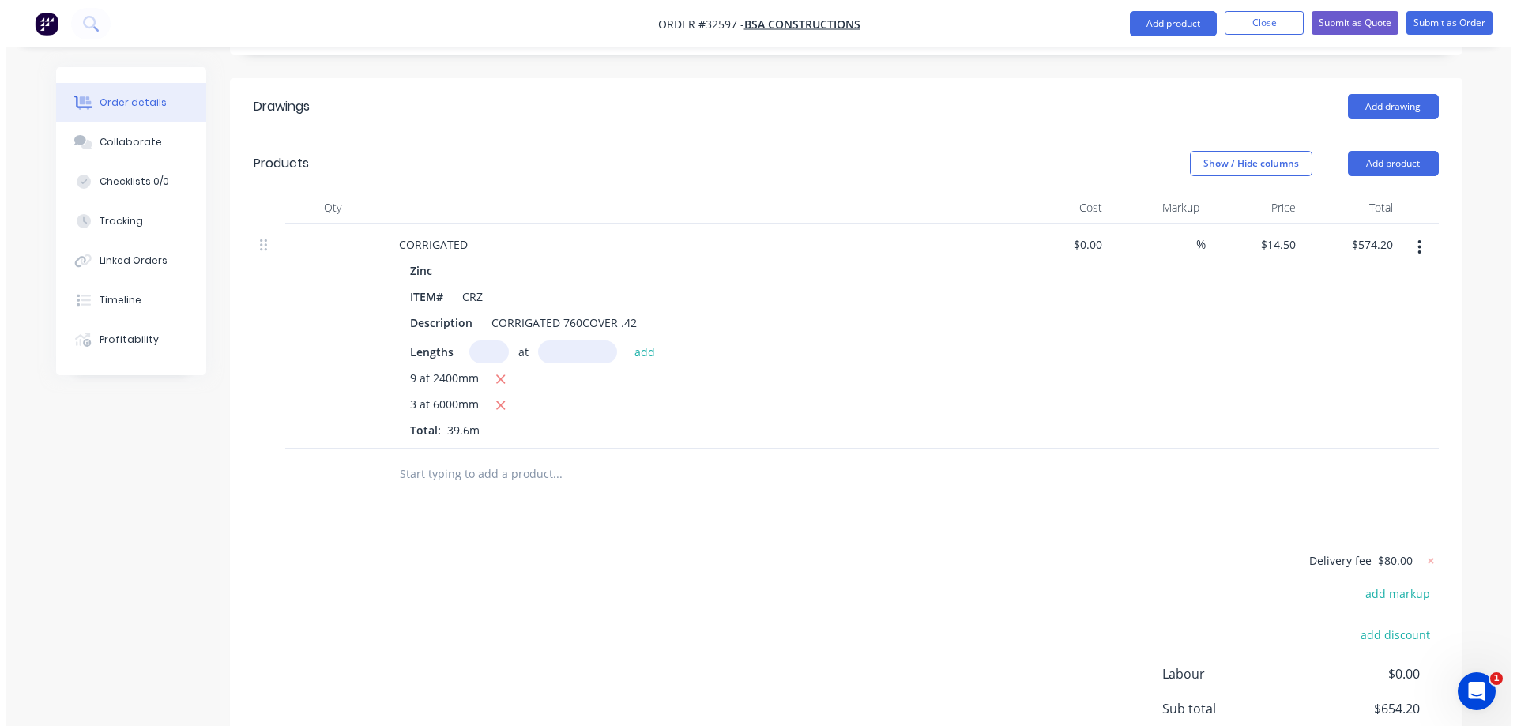
scroll to position [0, 0]
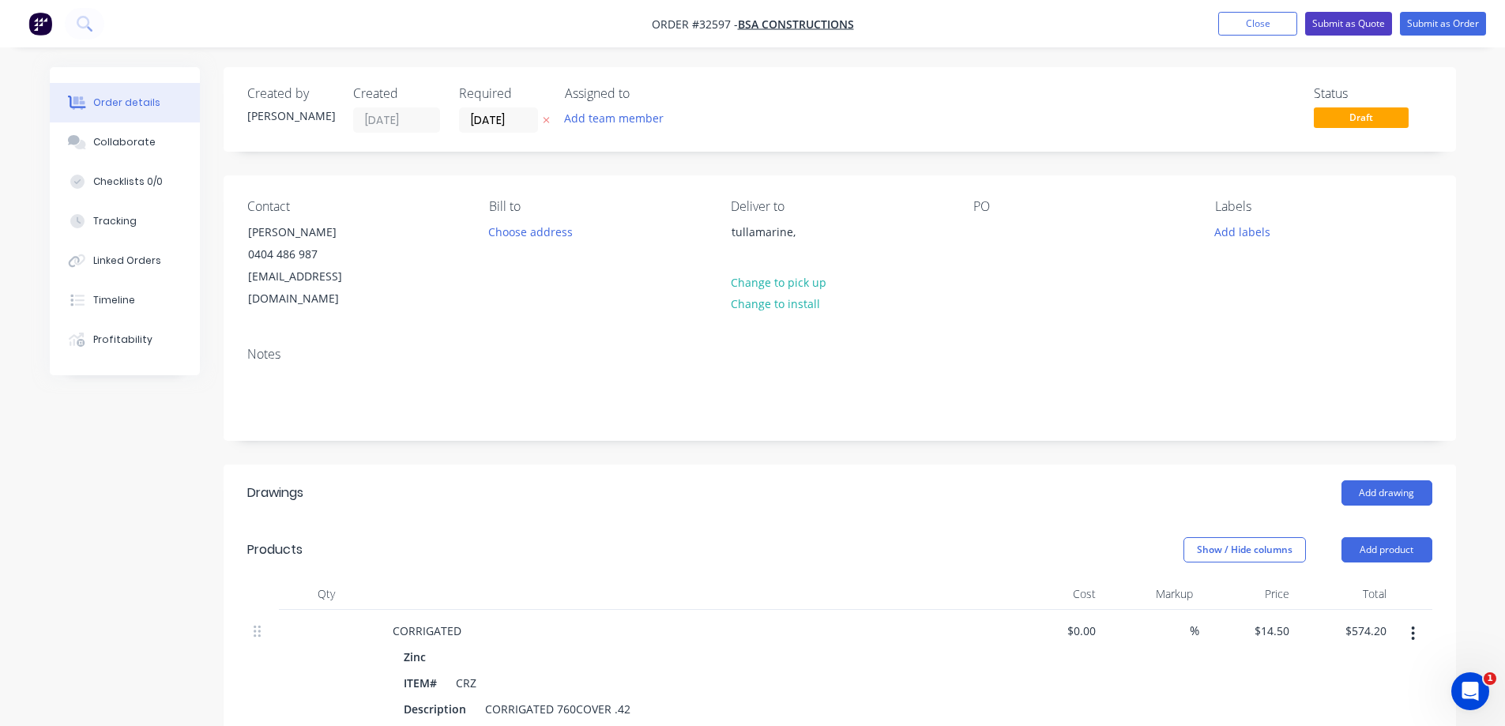
click at [1358, 25] on button "Submit as Quote" at bounding box center [1348, 24] width 87 height 24
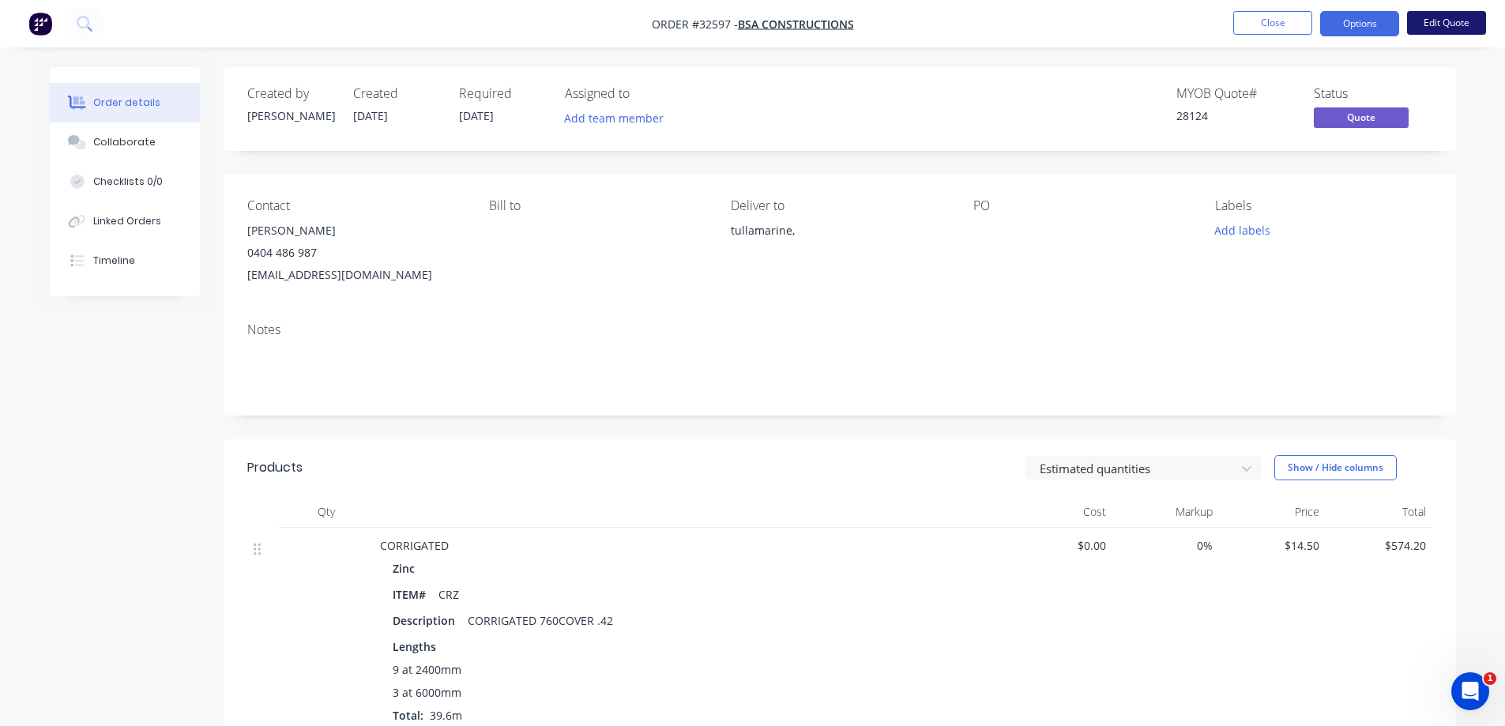
click at [1434, 21] on button "Edit Quote" at bounding box center [1446, 23] width 79 height 24
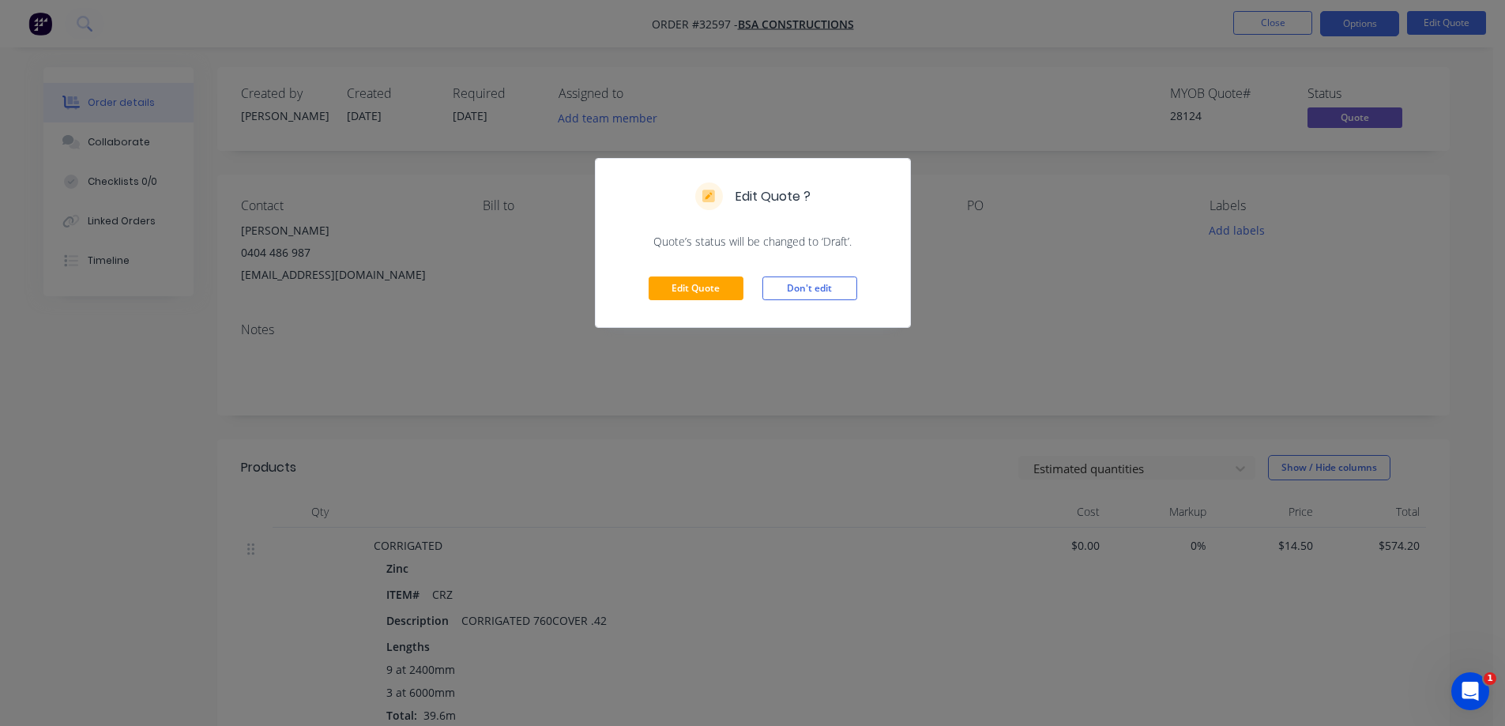
drag, startPoint x: 798, startPoint y: 285, endPoint x: 1031, endPoint y: 213, distance: 244.2
click at [799, 284] on button "Don't edit" at bounding box center [810, 289] width 95 height 24
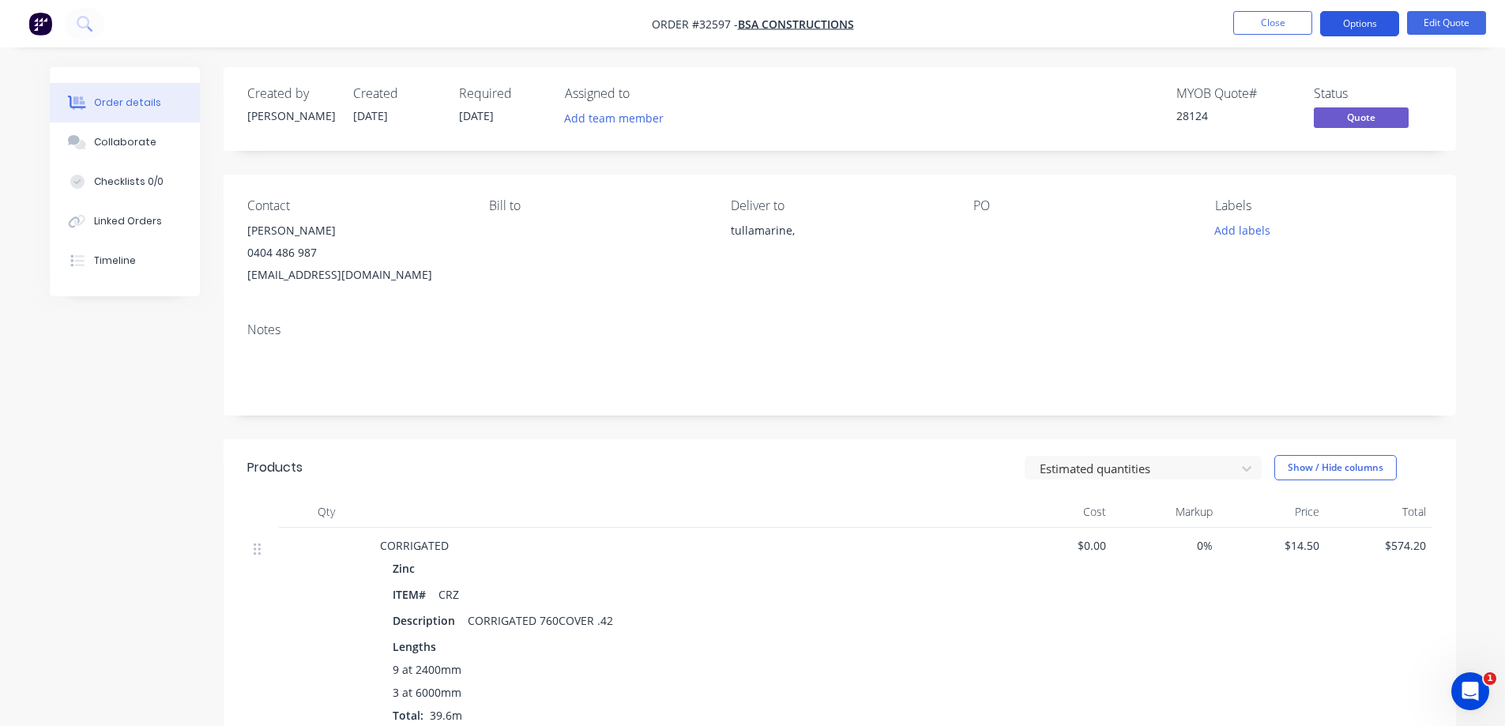
click at [1374, 23] on button "Options" at bounding box center [1359, 23] width 79 height 25
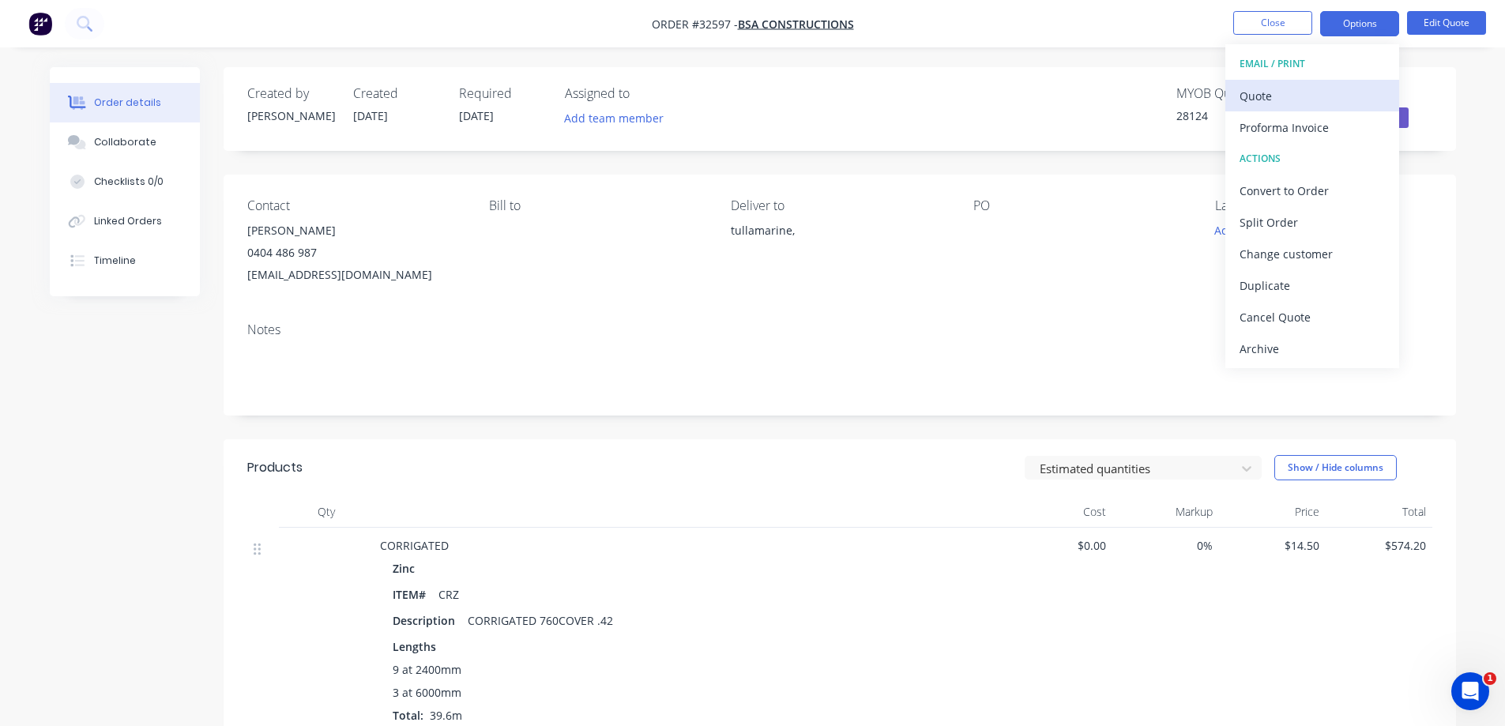
click at [1281, 92] on div "Quote" at bounding box center [1312, 96] width 145 height 23
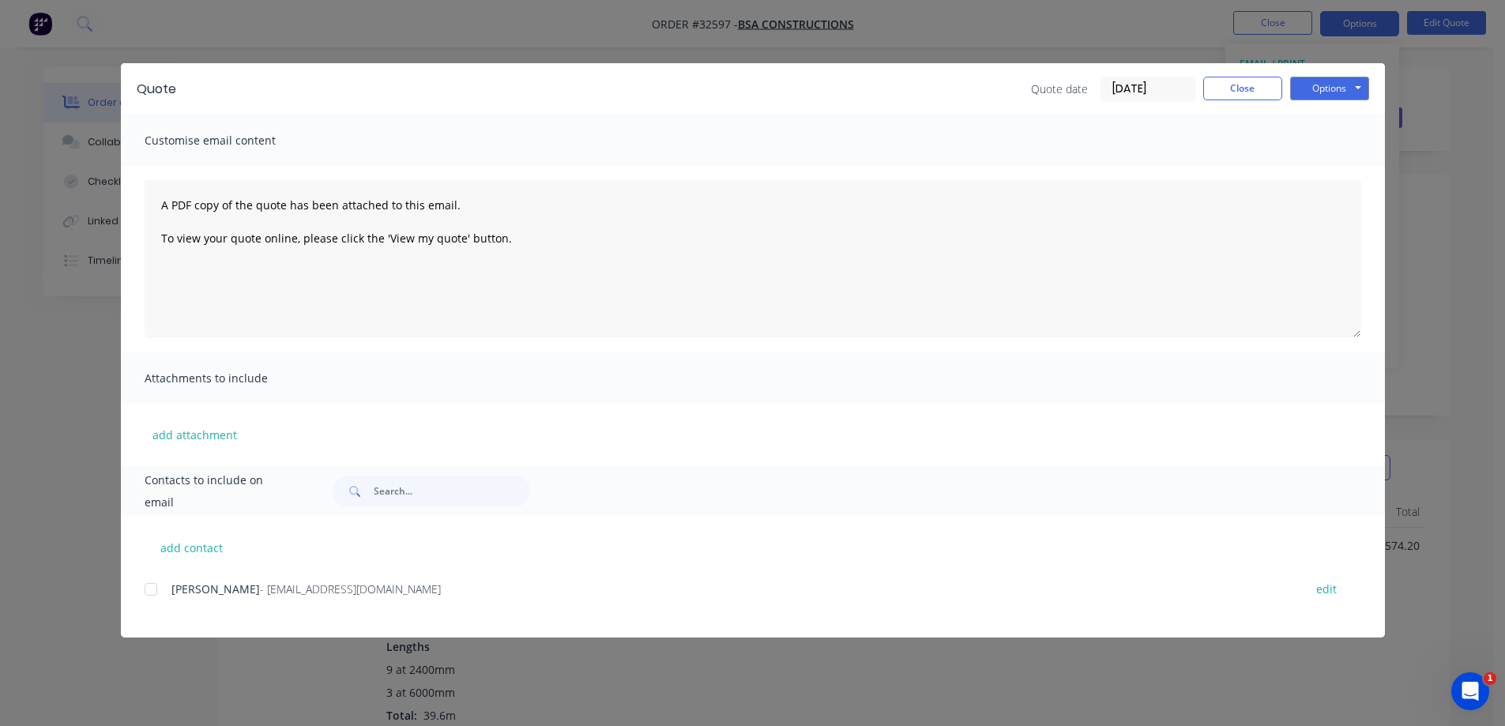
click at [153, 593] on div at bounding box center [151, 590] width 32 height 32
click at [1338, 86] on button "Options" at bounding box center [1329, 89] width 79 height 24
click at [1347, 171] on button "Email" at bounding box center [1340, 169] width 101 height 26
click at [1238, 80] on button "Close" at bounding box center [1242, 89] width 79 height 24
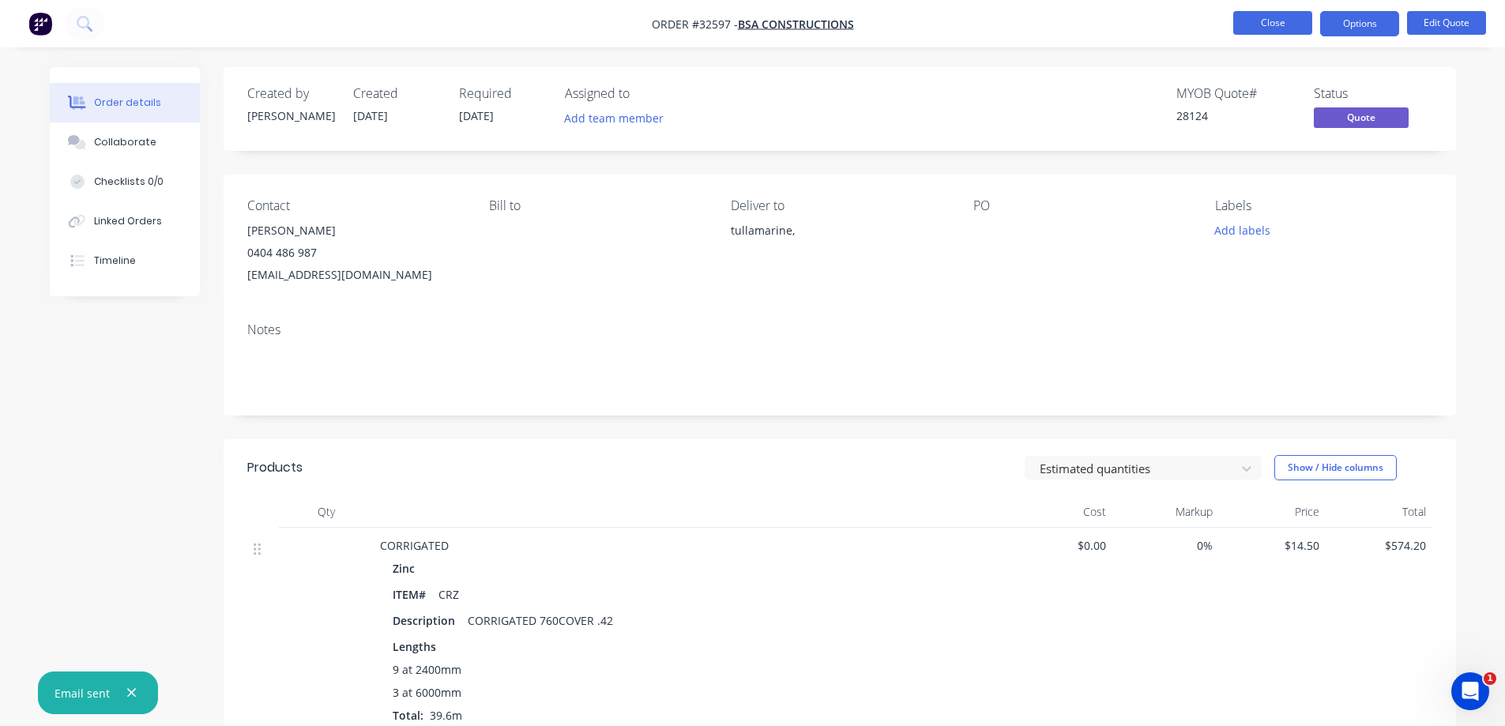
click at [1279, 31] on li "Close" at bounding box center [1272, 23] width 79 height 25
click at [1279, 30] on button "Close" at bounding box center [1272, 23] width 79 height 24
